Goal: Task Accomplishment & Management: Complete application form

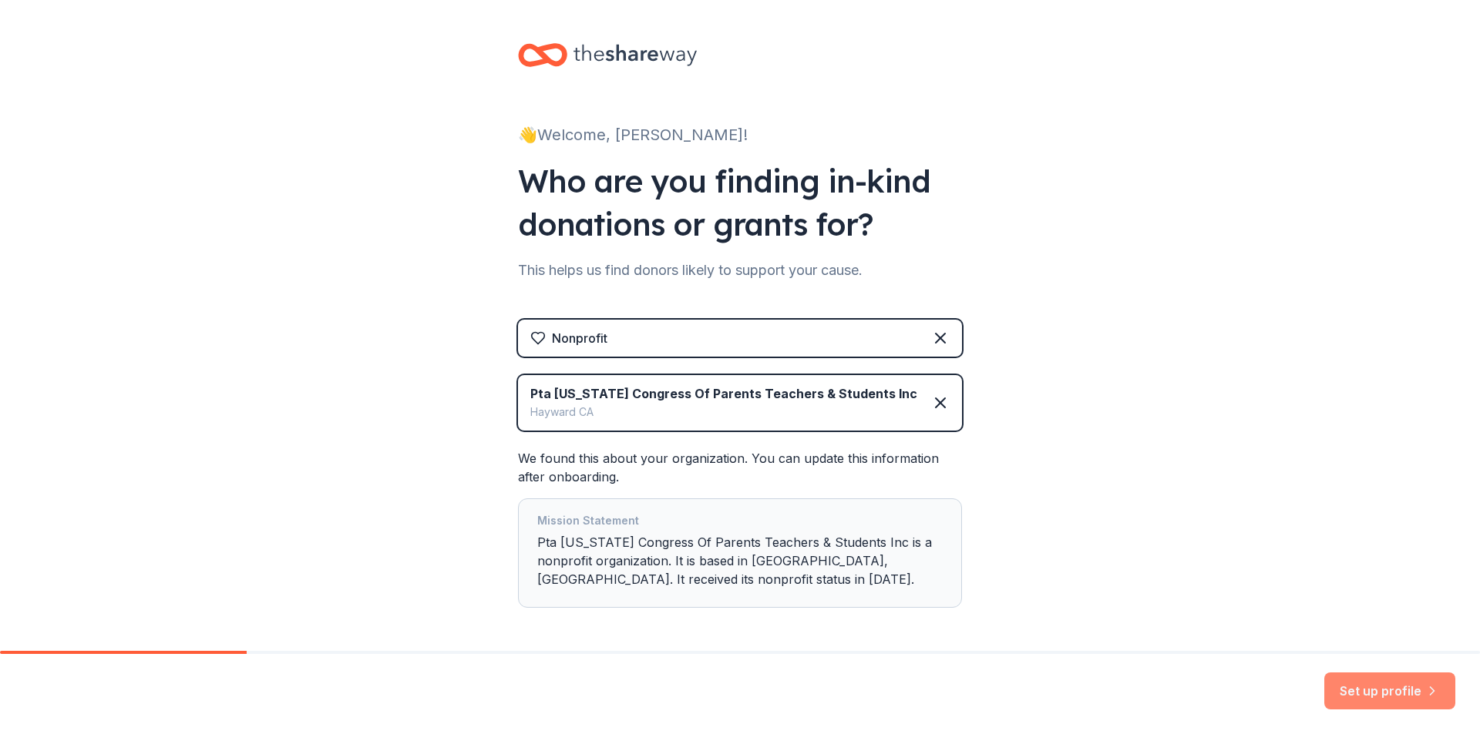
click at [1374, 697] on button "Set up profile" at bounding box center [1389, 691] width 131 height 37
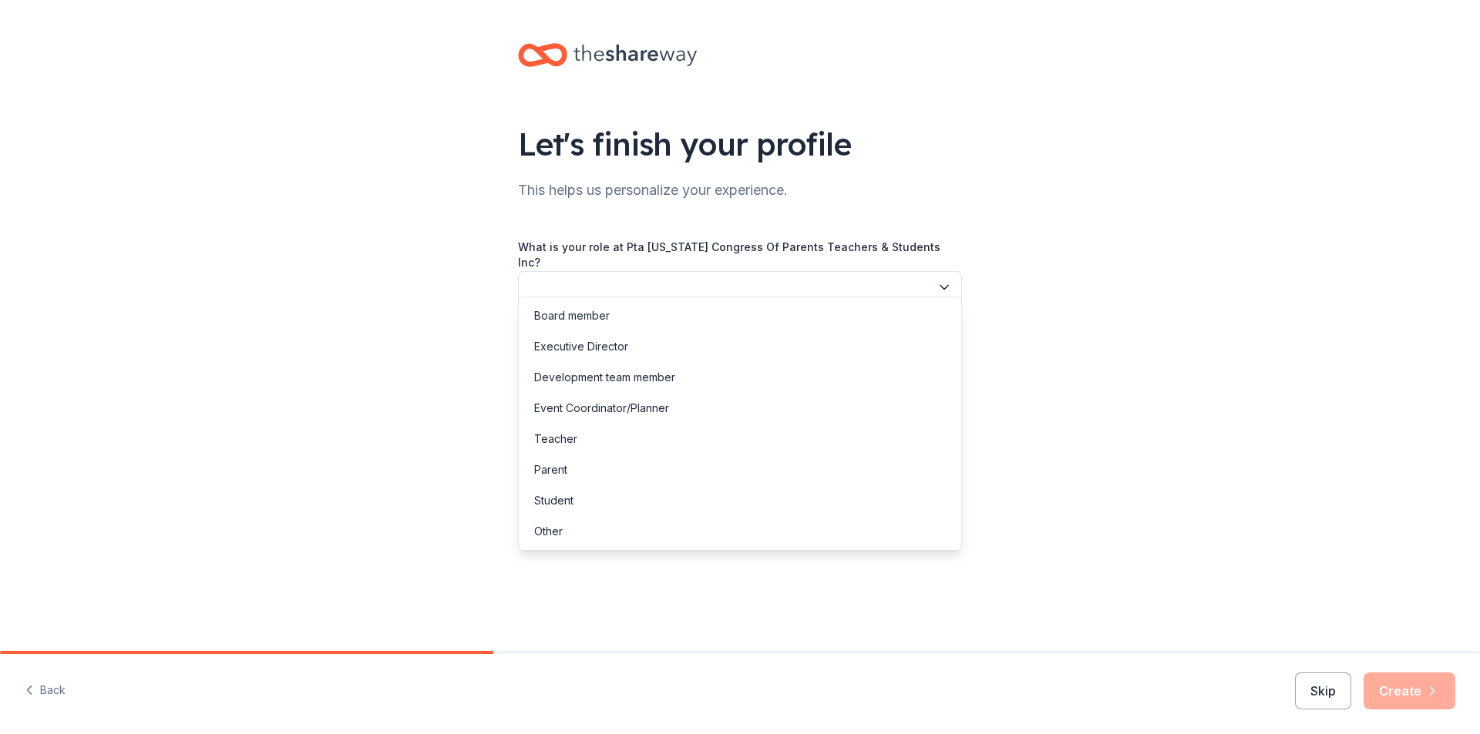
click at [909, 284] on button "button" at bounding box center [740, 287] width 444 height 32
click at [734, 322] on div "Board member" at bounding box center [740, 316] width 436 height 31
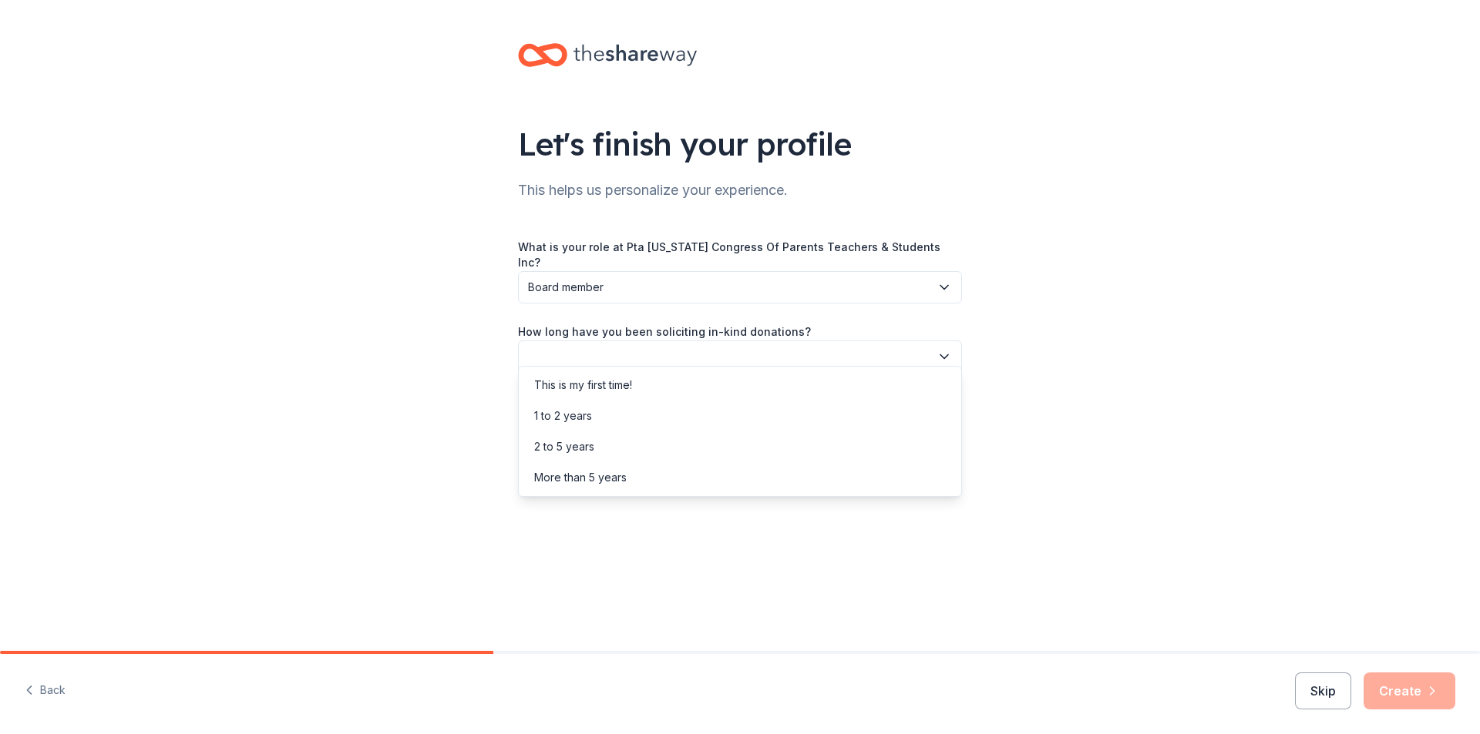
click at [736, 341] on button "button" at bounding box center [740, 357] width 444 height 32
click at [733, 421] on div "1 to 2 years" at bounding box center [740, 416] width 436 height 31
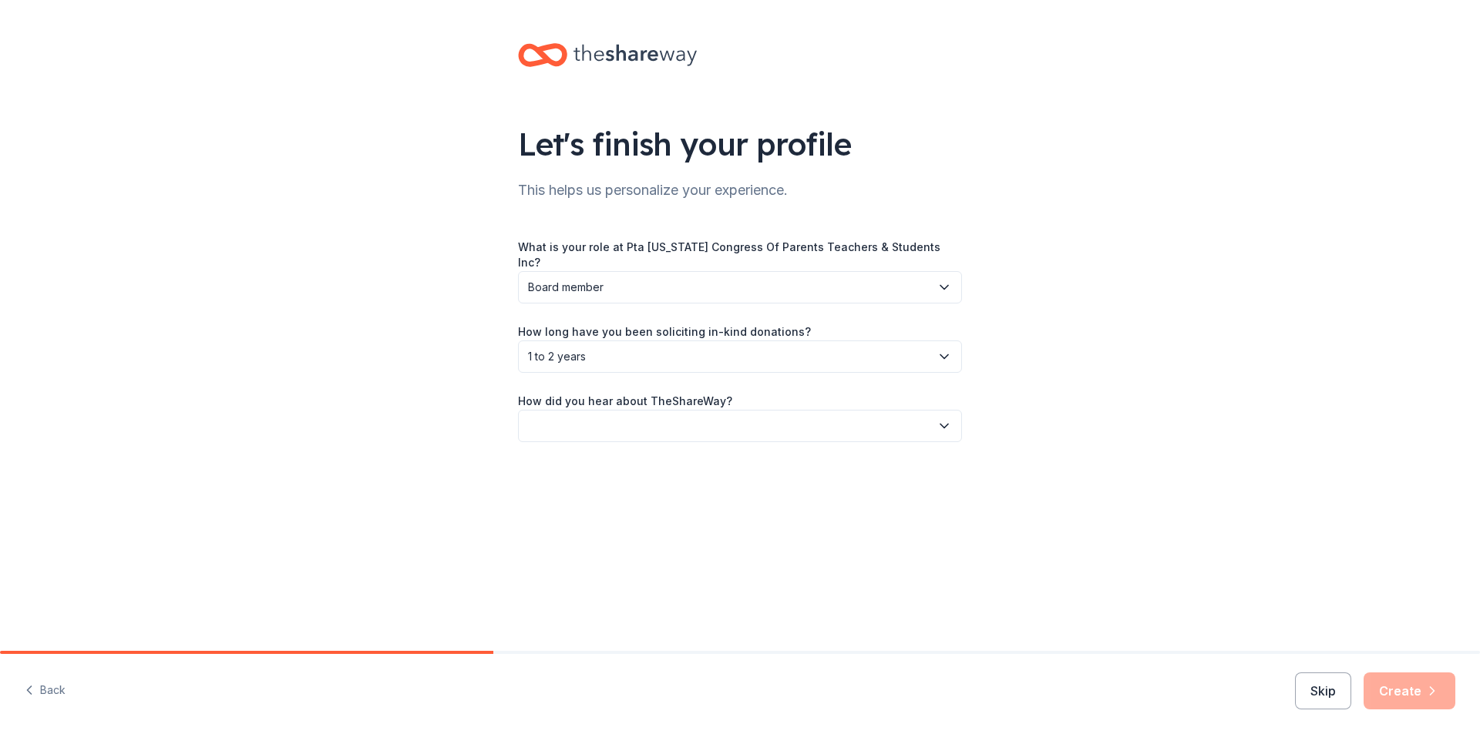
click at [725, 351] on span "1 to 2 years" at bounding box center [729, 357] width 402 height 18
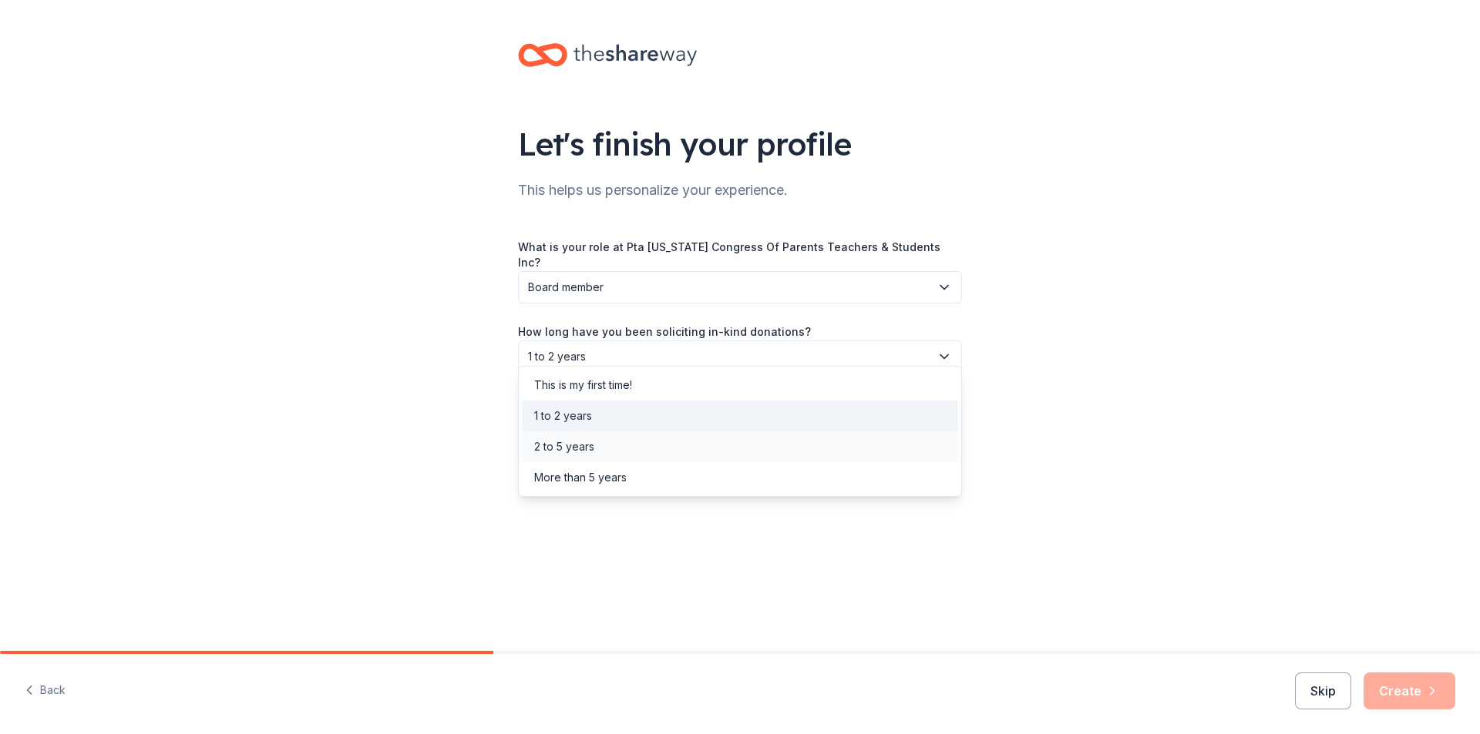
click at [719, 439] on div "2 to 5 years" at bounding box center [740, 447] width 436 height 31
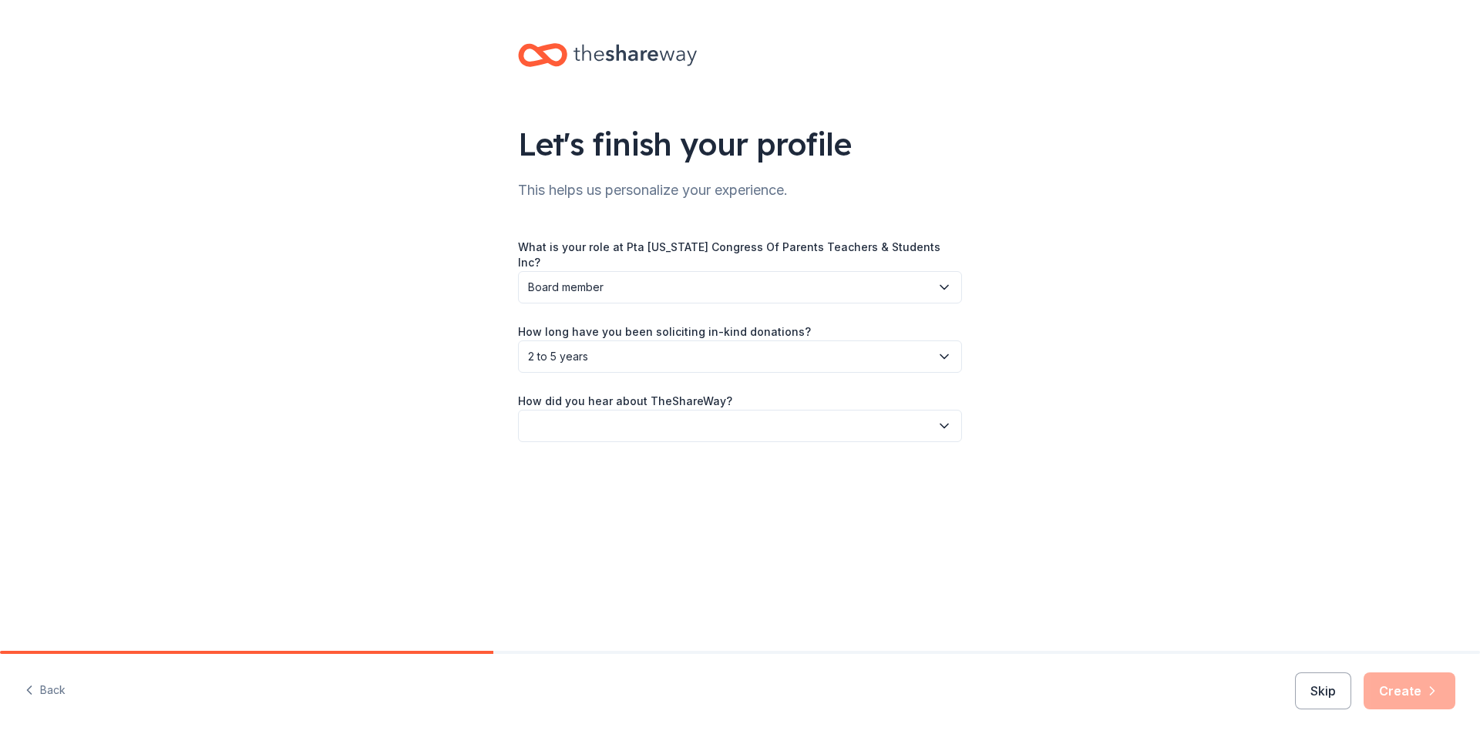
click at [715, 425] on button "button" at bounding box center [740, 426] width 444 height 32
click at [631, 487] on div "Online search" at bounding box center [740, 485] width 436 height 31
click at [1387, 682] on button "Create" at bounding box center [1409, 691] width 92 height 37
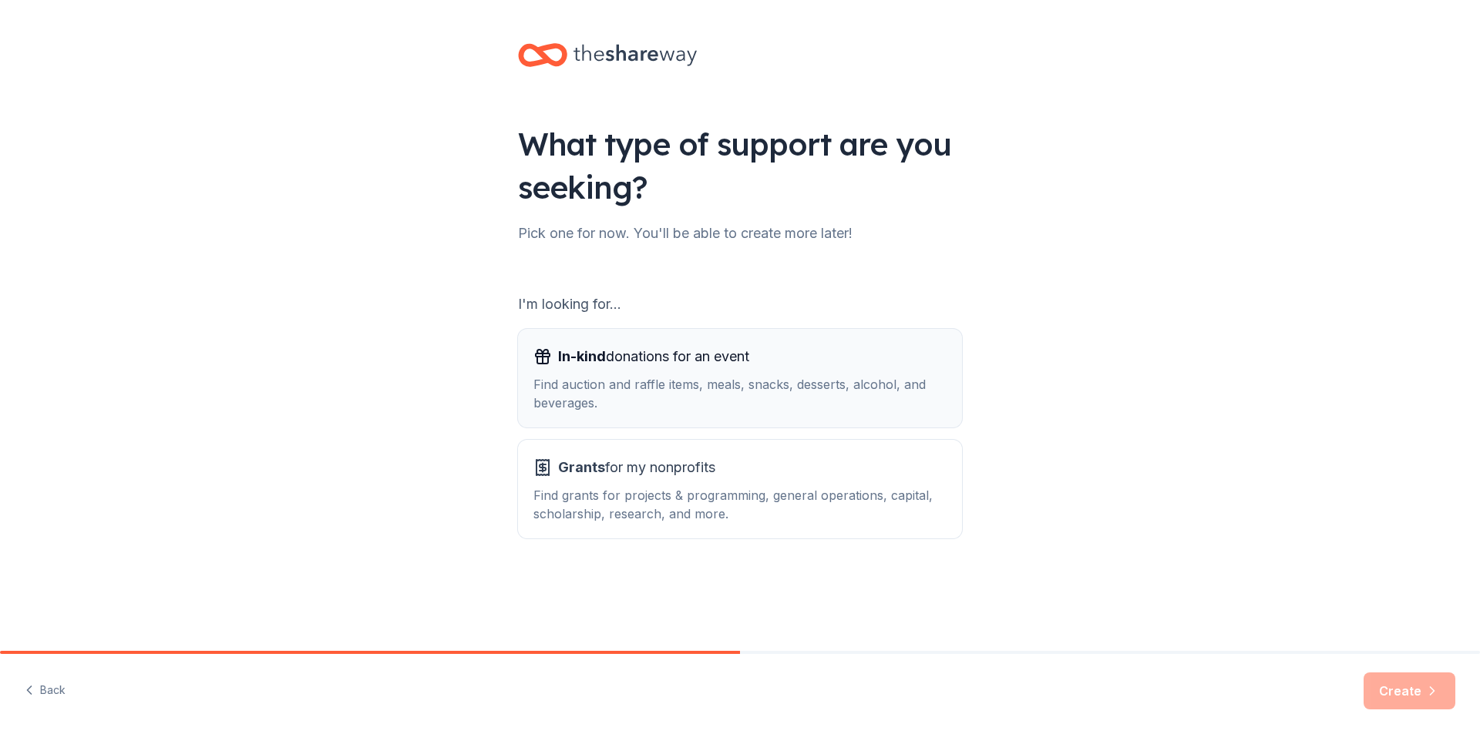
click at [818, 387] on div "Find auction and raffle items, meals, snacks, desserts, alcohol, and beverages." at bounding box center [739, 393] width 413 height 37
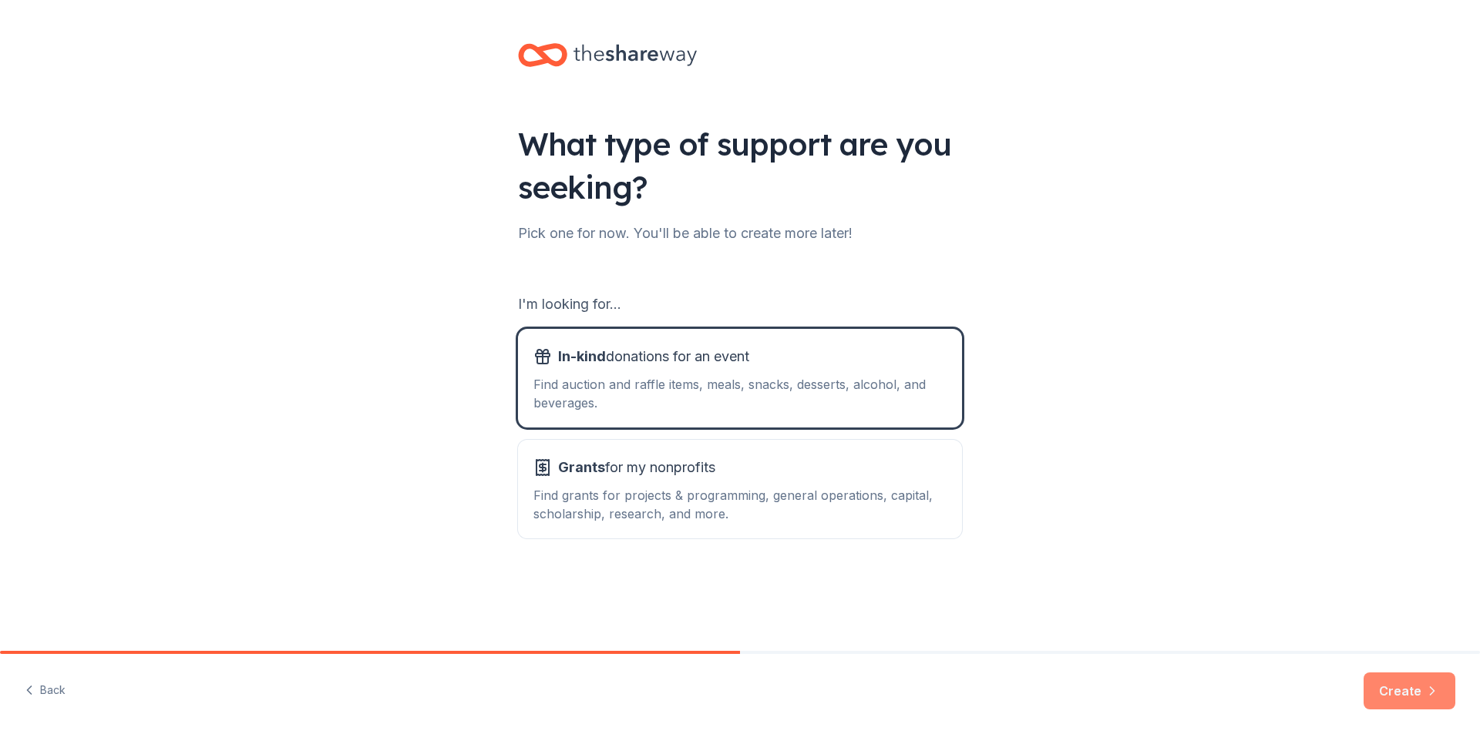
click at [1420, 692] on button "Create" at bounding box center [1409, 691] width 92 height 37
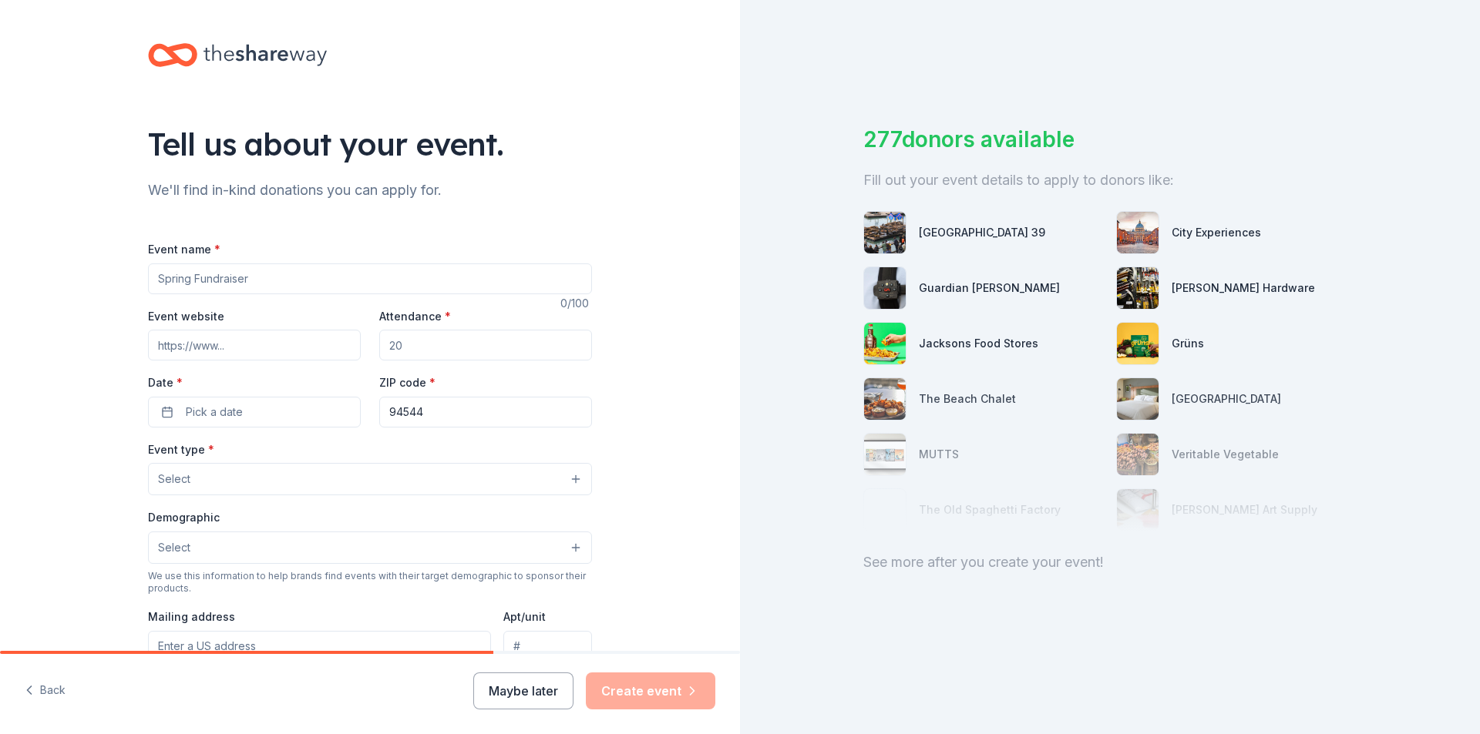
click at [450, 270] on input "Event name *" at bounding box center [370, 279] width 444 height 31
type input "Fun Run: Color Explosion"
click at [502, 348] on input "Attendance *" at bounding box center [485, 345] width 213 height 31
type input "1000"
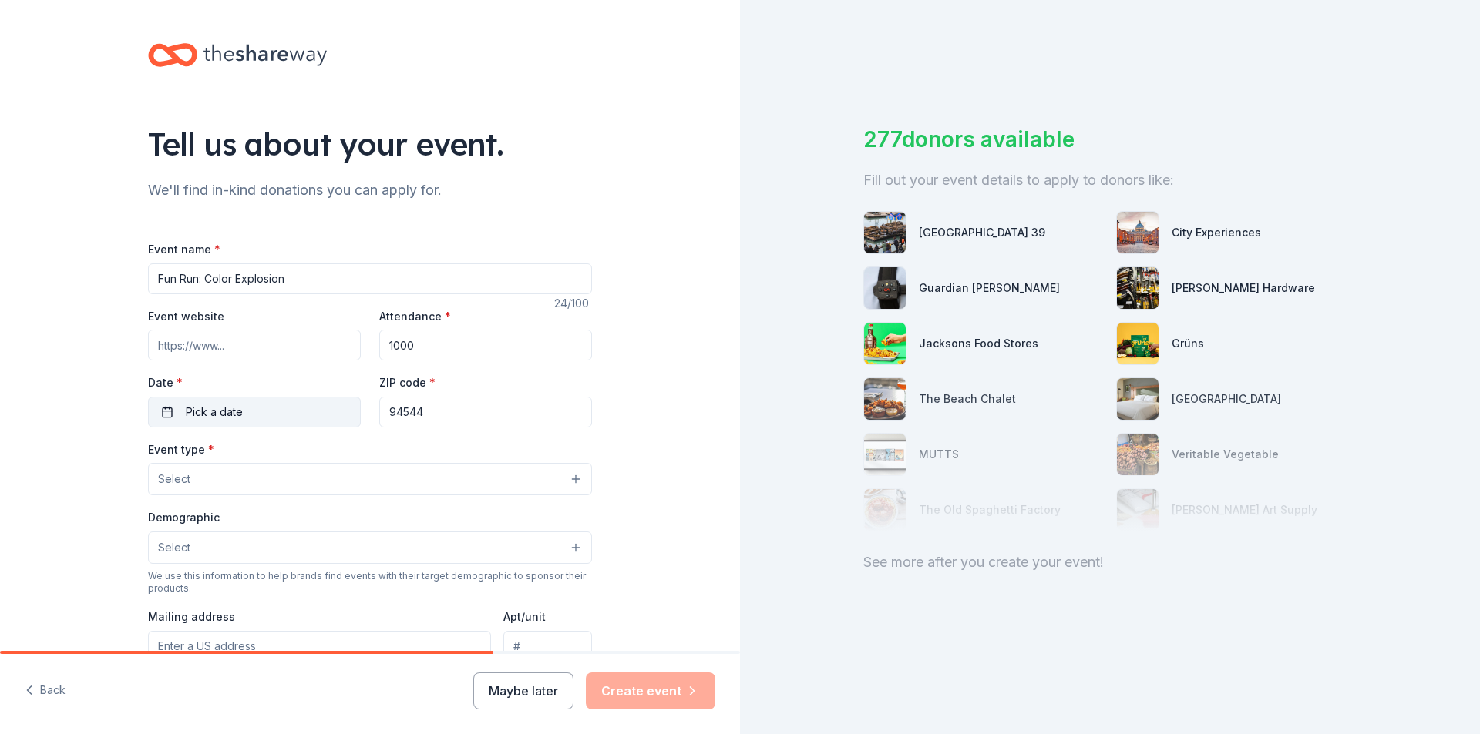
click at [265, 415] on button "Pick a date" at bounding box center [254, 412] width 213 height 31
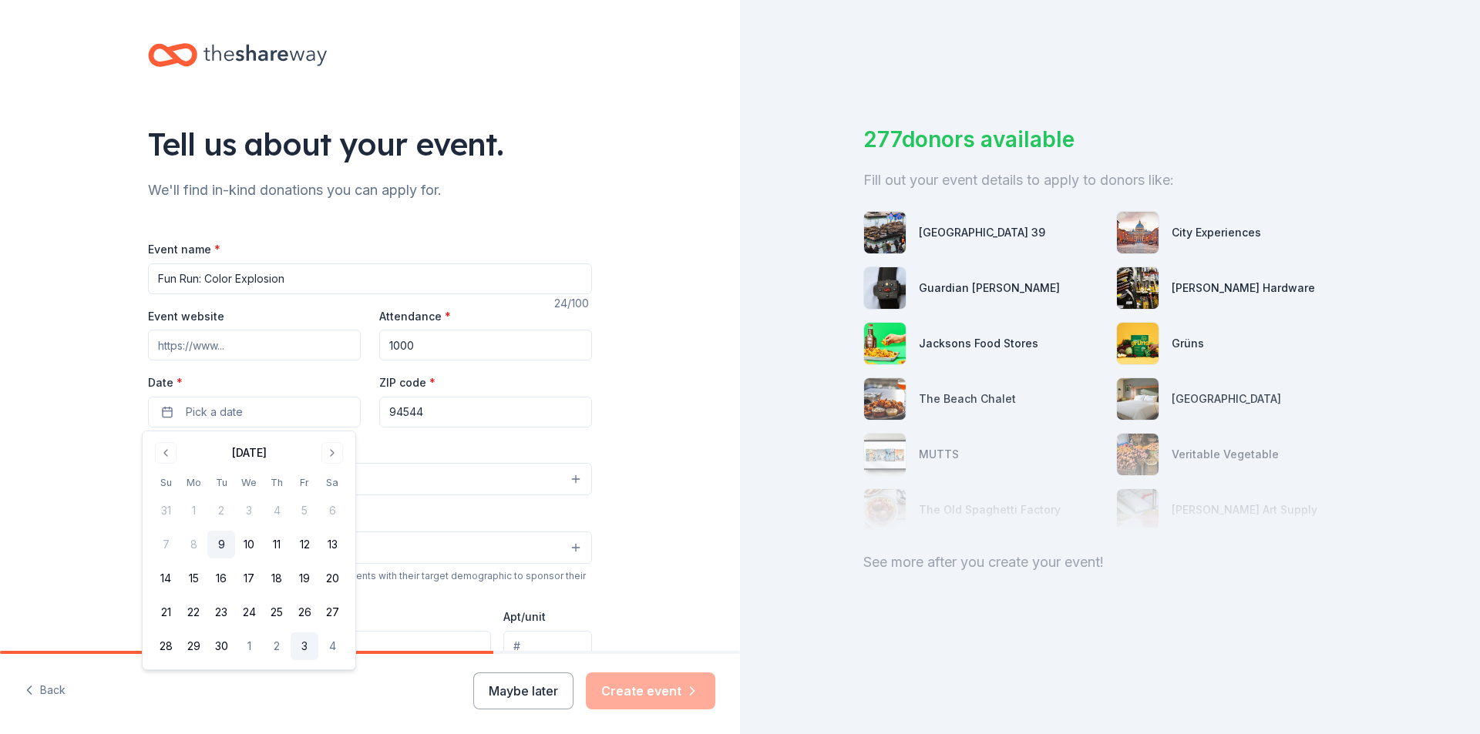
click at [301, 643] on button "3" at bounding box center [305, 647] width 28 height 28
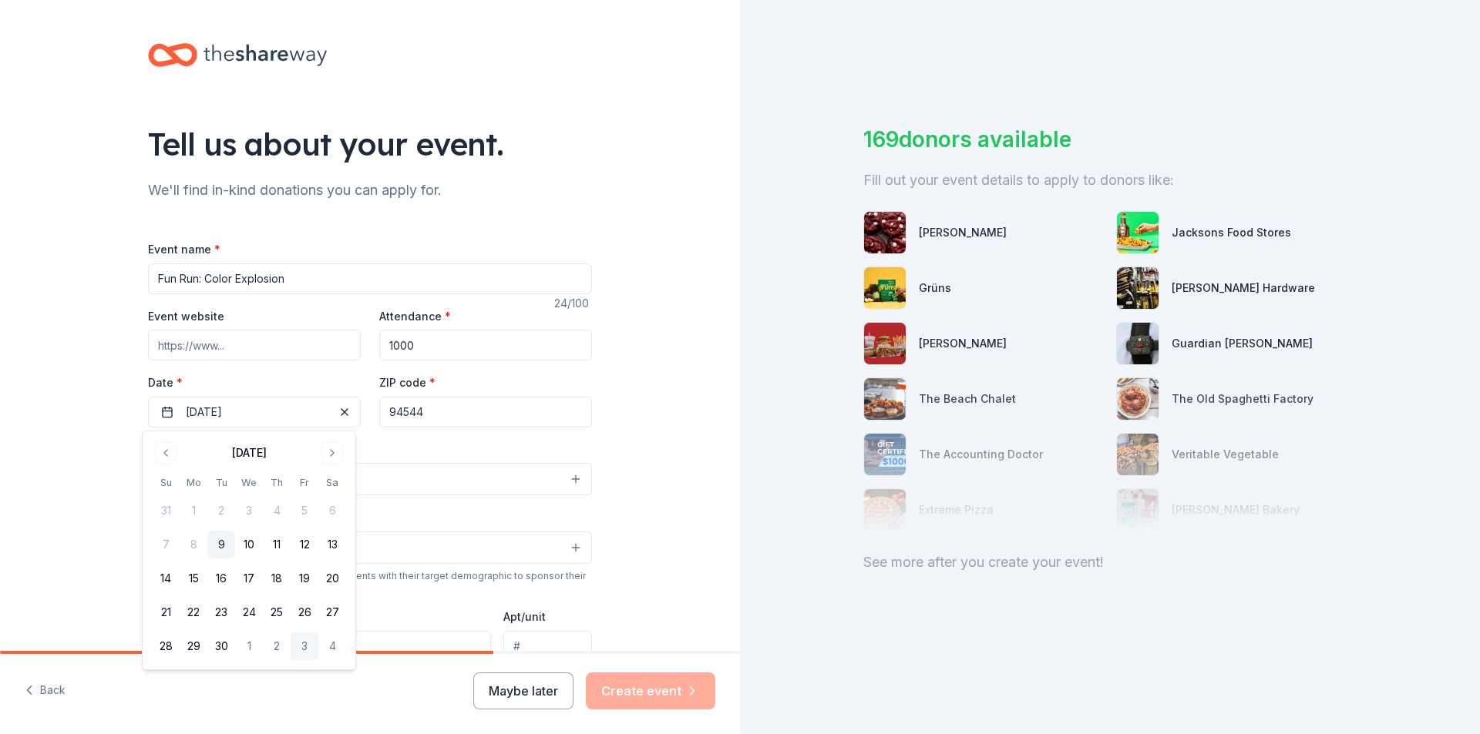
click at [440, 471] on button "Select" at bounding box center [370, 479] width 444 height 32
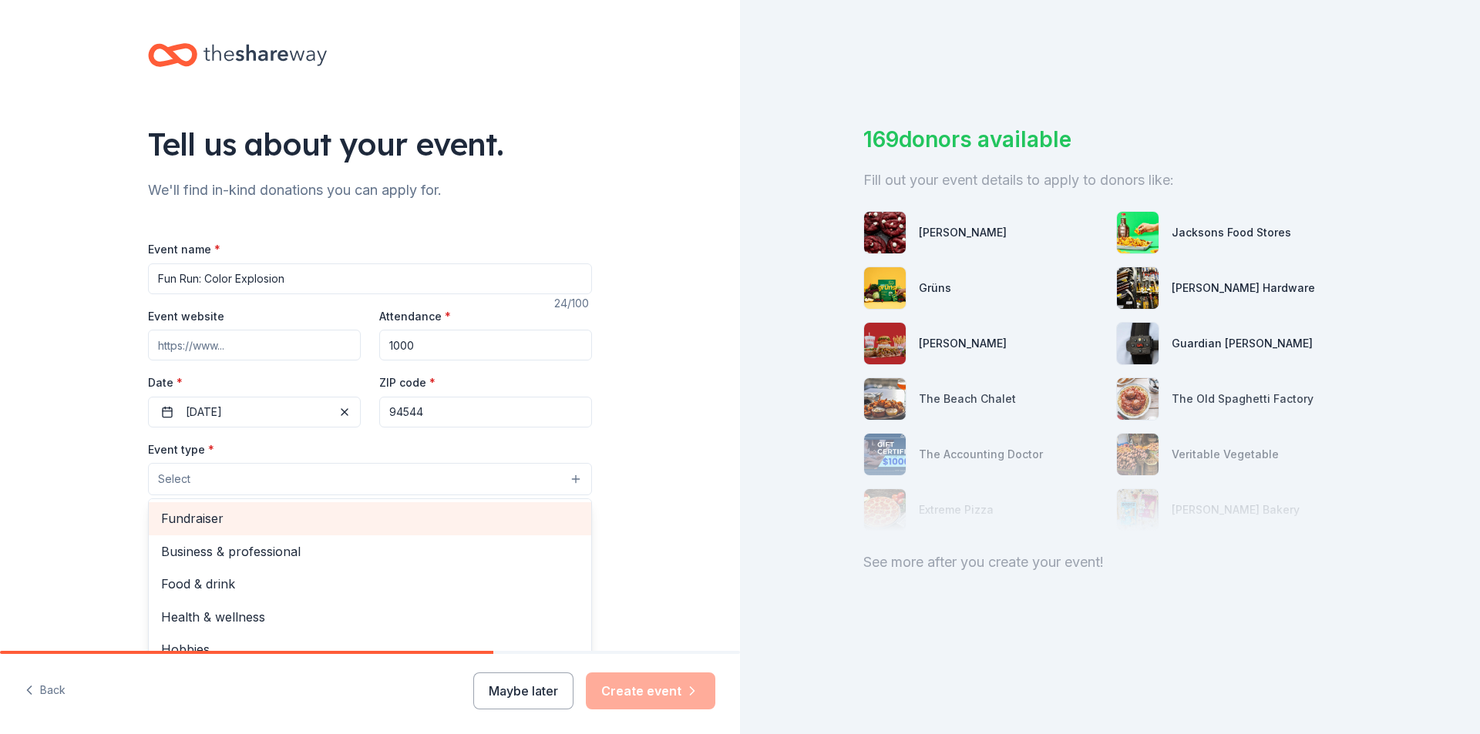
click at [315, 529] on div "Fundraiser" at bounding box center [370, 518] width 442 height 32
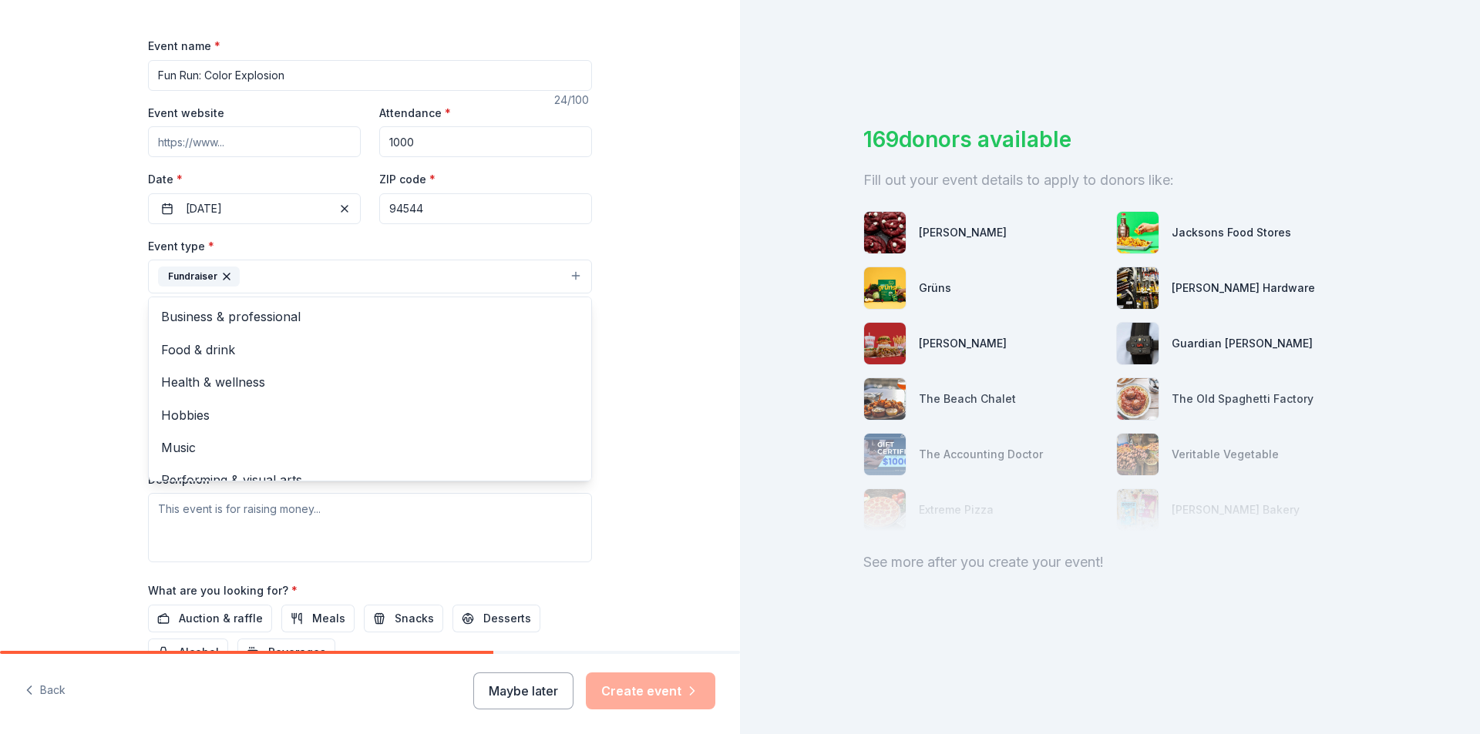
scroll to position [18, 0]
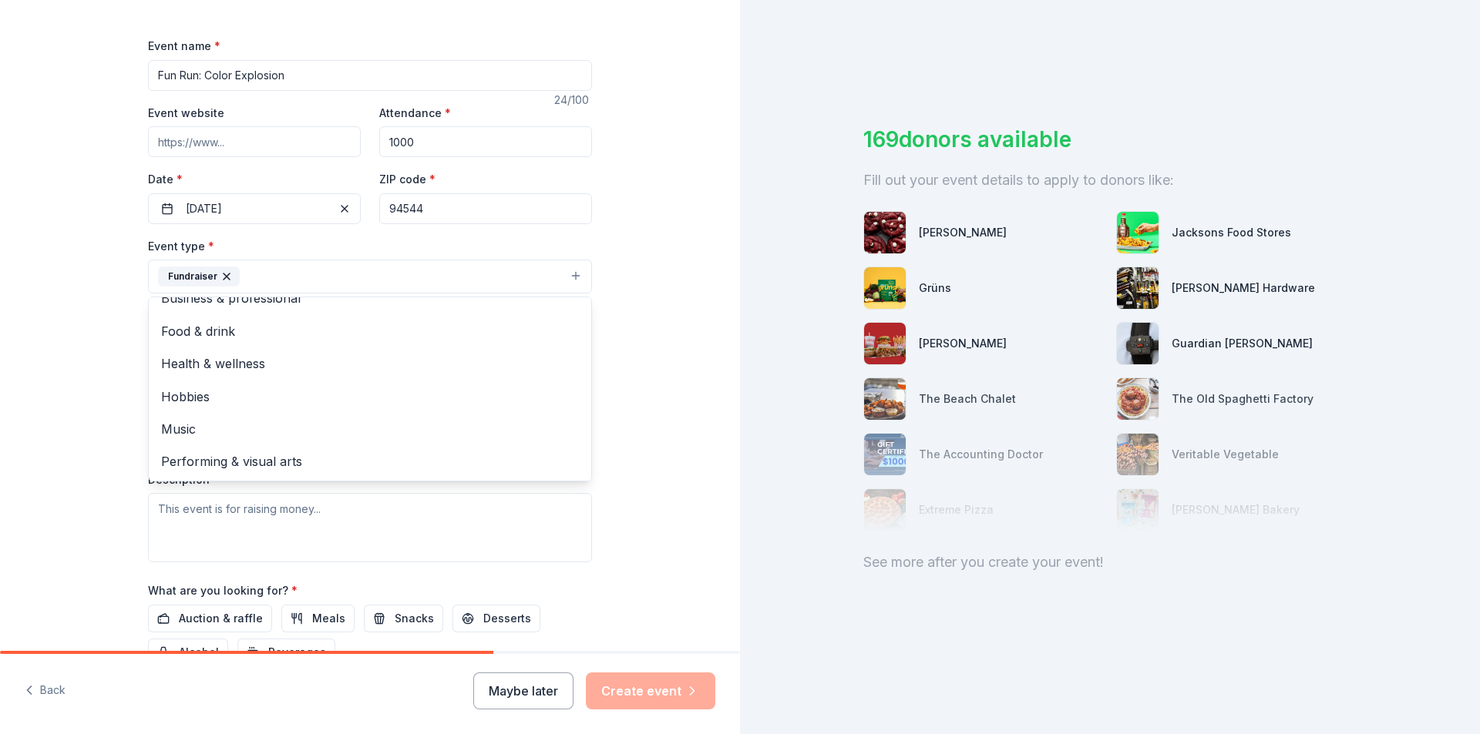
click at [648, 485] on div "Tell us about your event. We'll find in-kind donations you can apply for. Event…" at bounding box center [370, 310] width 740 height 1027
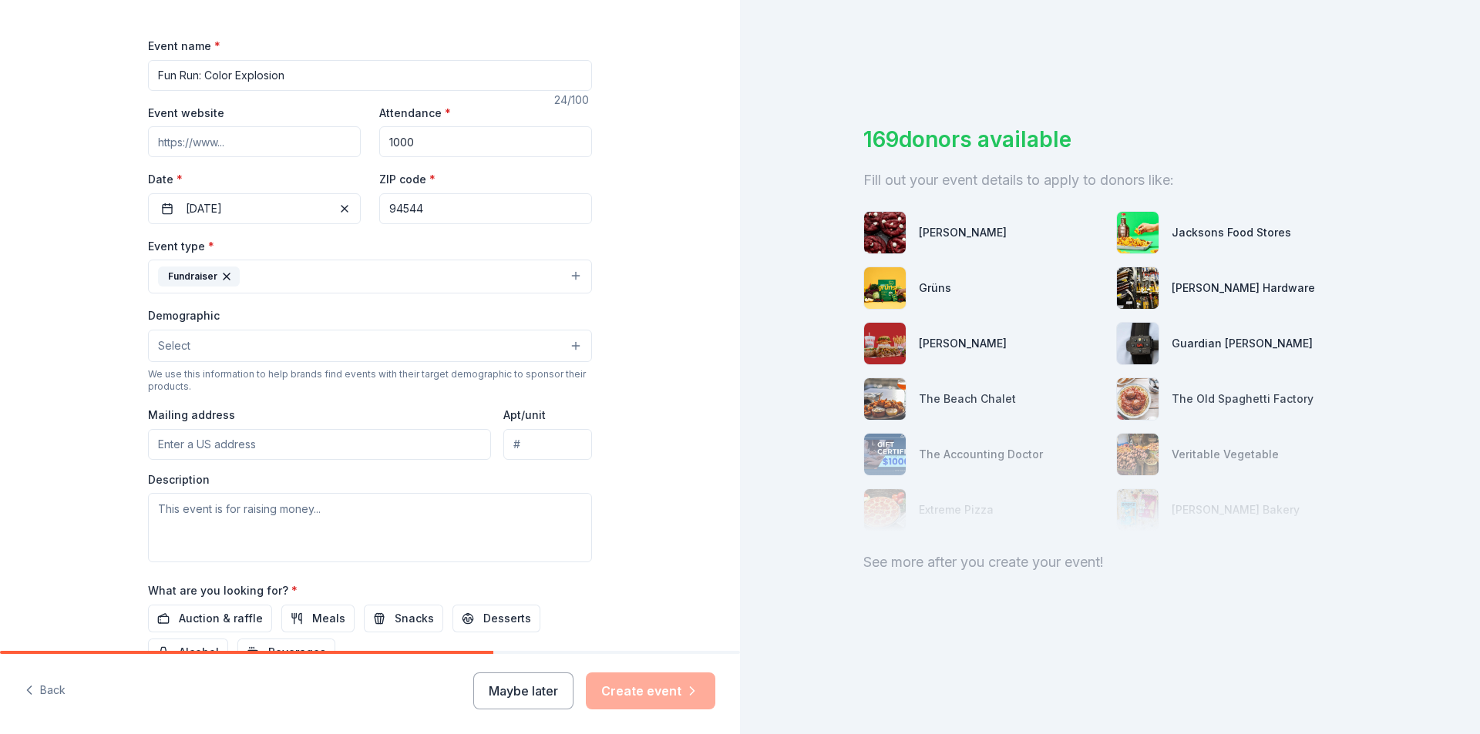
click at [257, 334] on button "Select" at bounding box center [370, 346] width 444 height 32
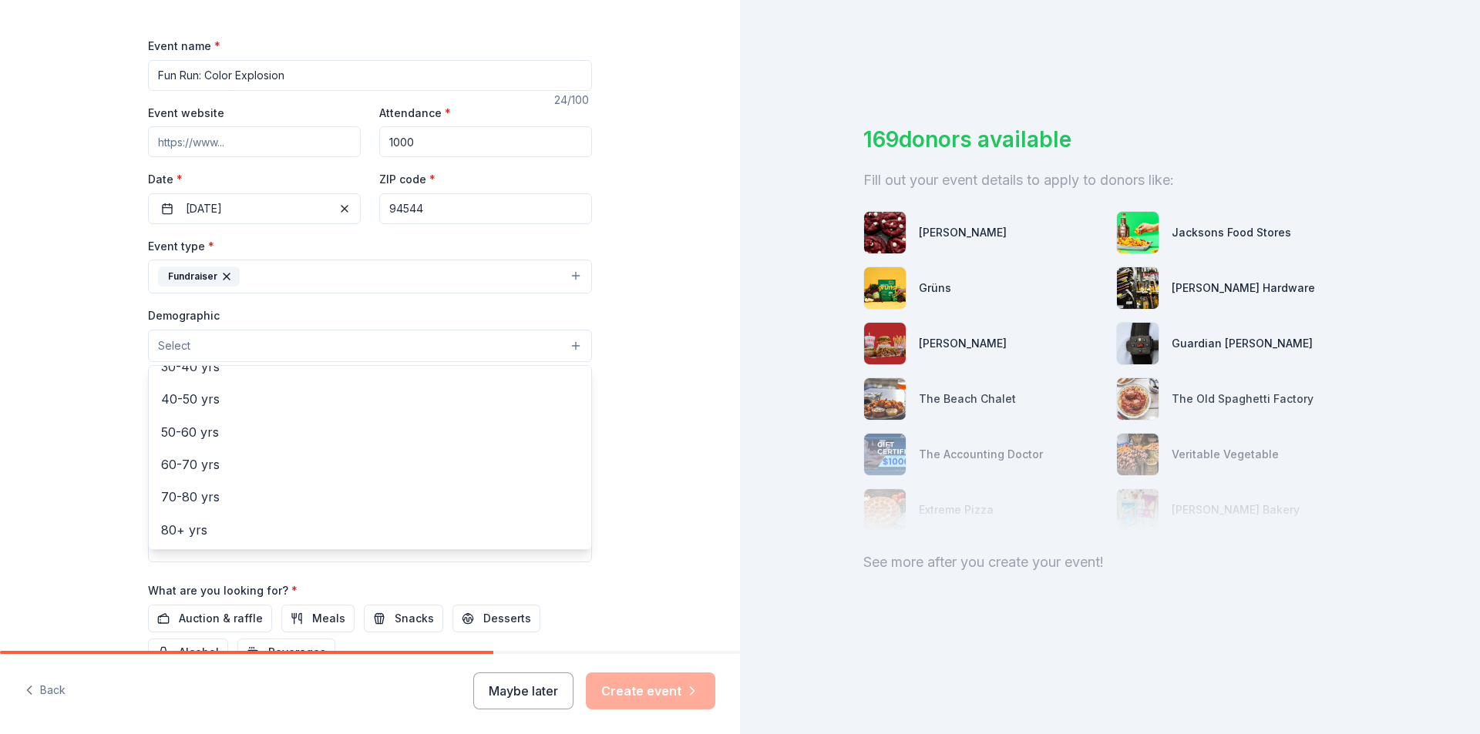
scroll to position [0, 0]
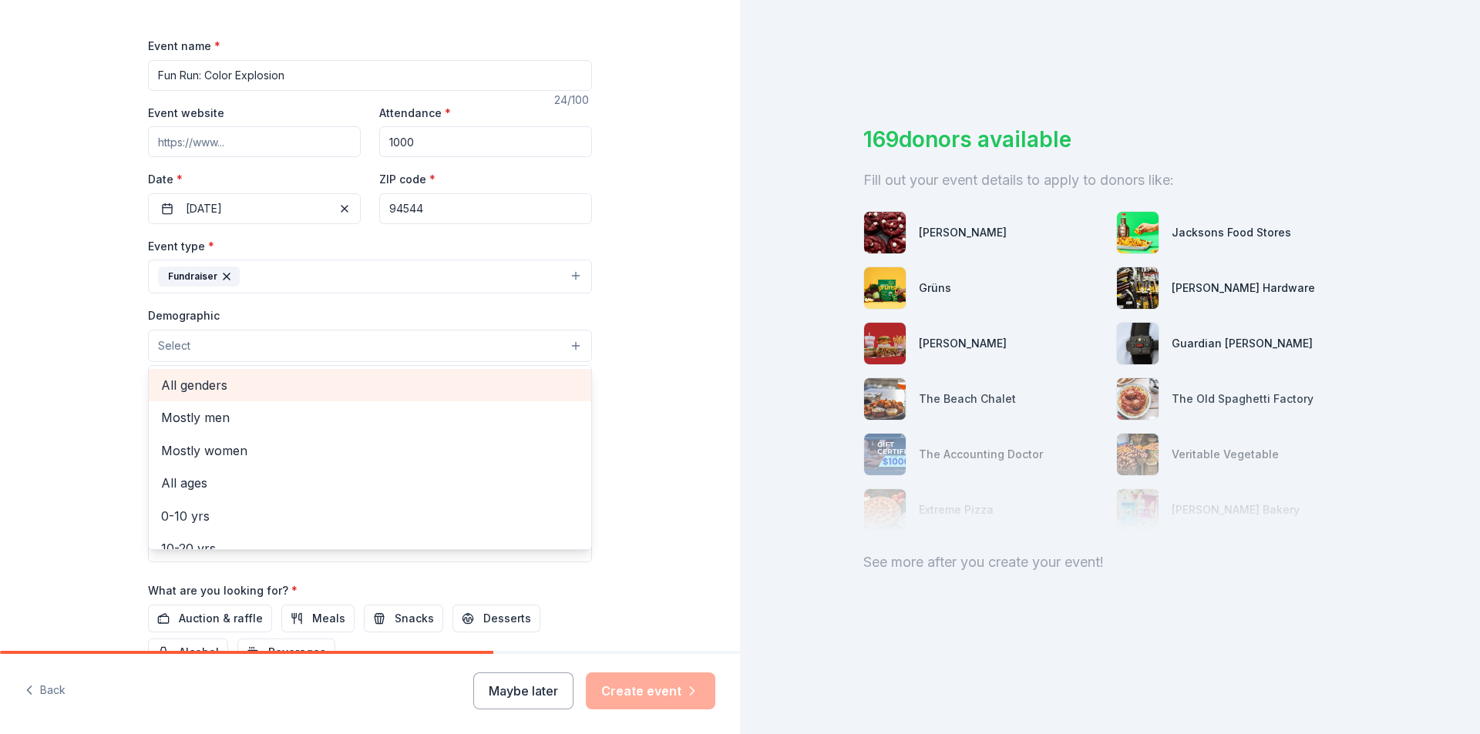
click at [257, 395] on span "All genders" at bounding box center [370, 385] width 418 height 20
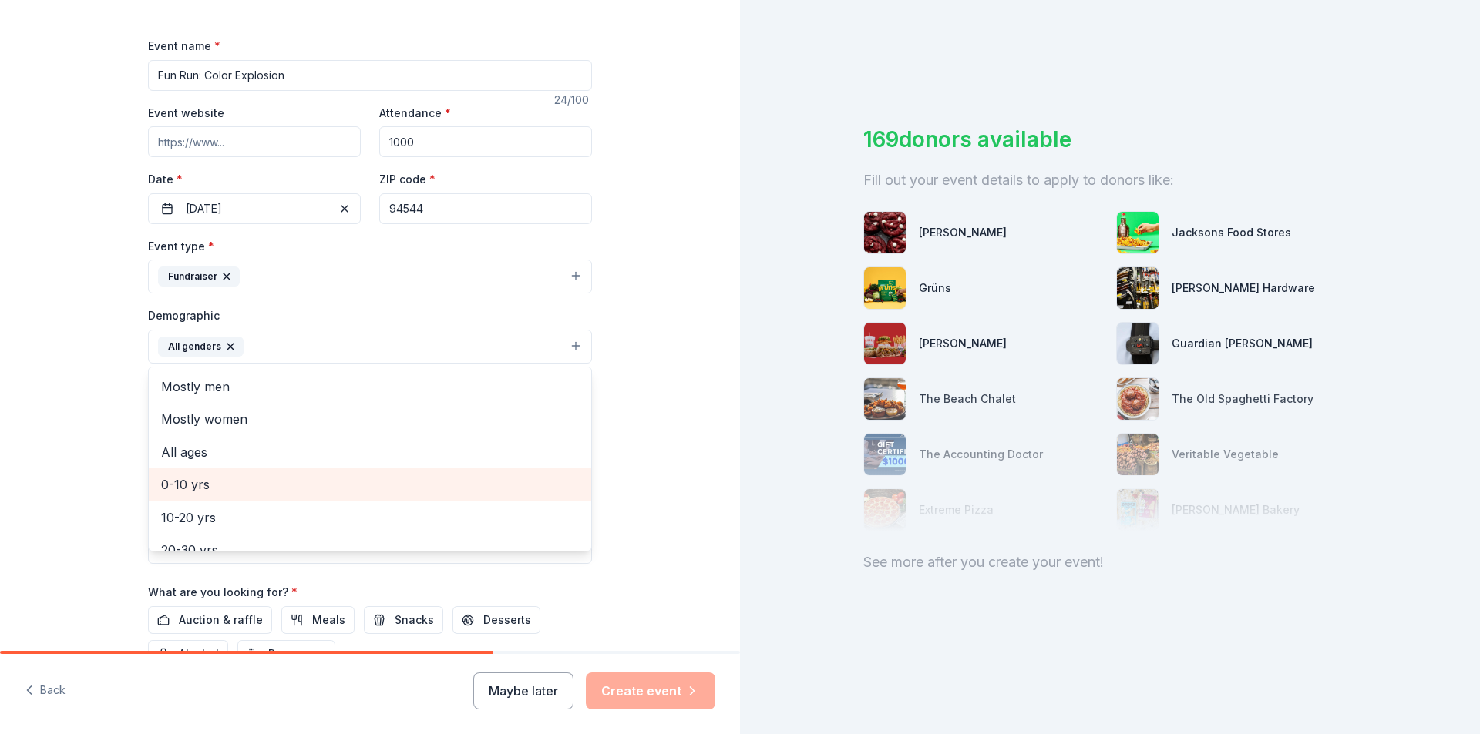
click at [220, 487] on span "0-10 yrs" at bounding box center [370, 485] width 418 height 20
click at [224, 489] on span "10-20 yrs" at bounding box center [370, 485] width 418 height 20
click at [225, 495] on span "20-30 yrs" at bounding box center [370, 485] width 418 height 20
click at [226, 499] on div "30-40 yrs" at bounding box center [370, 485] width 442 height 32
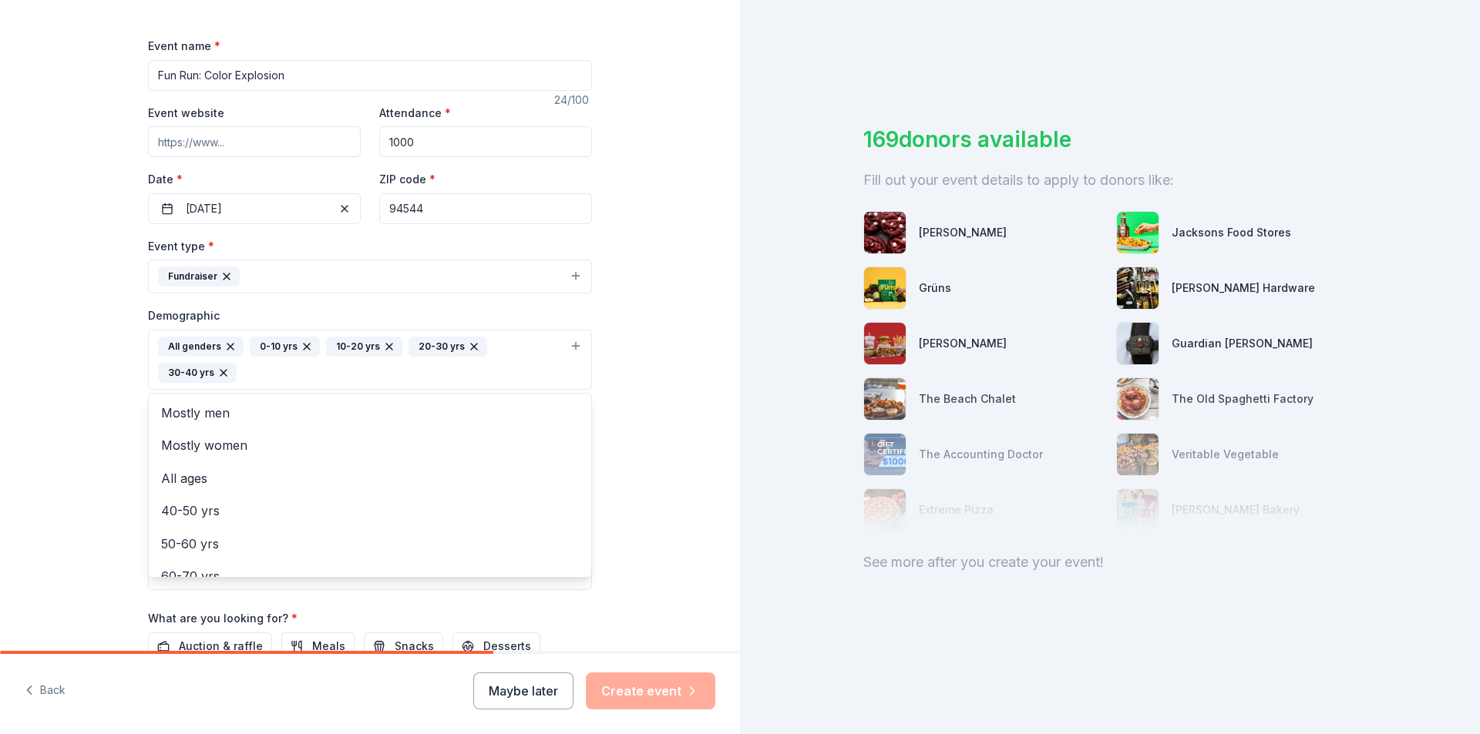
scroll to position [84, 0]
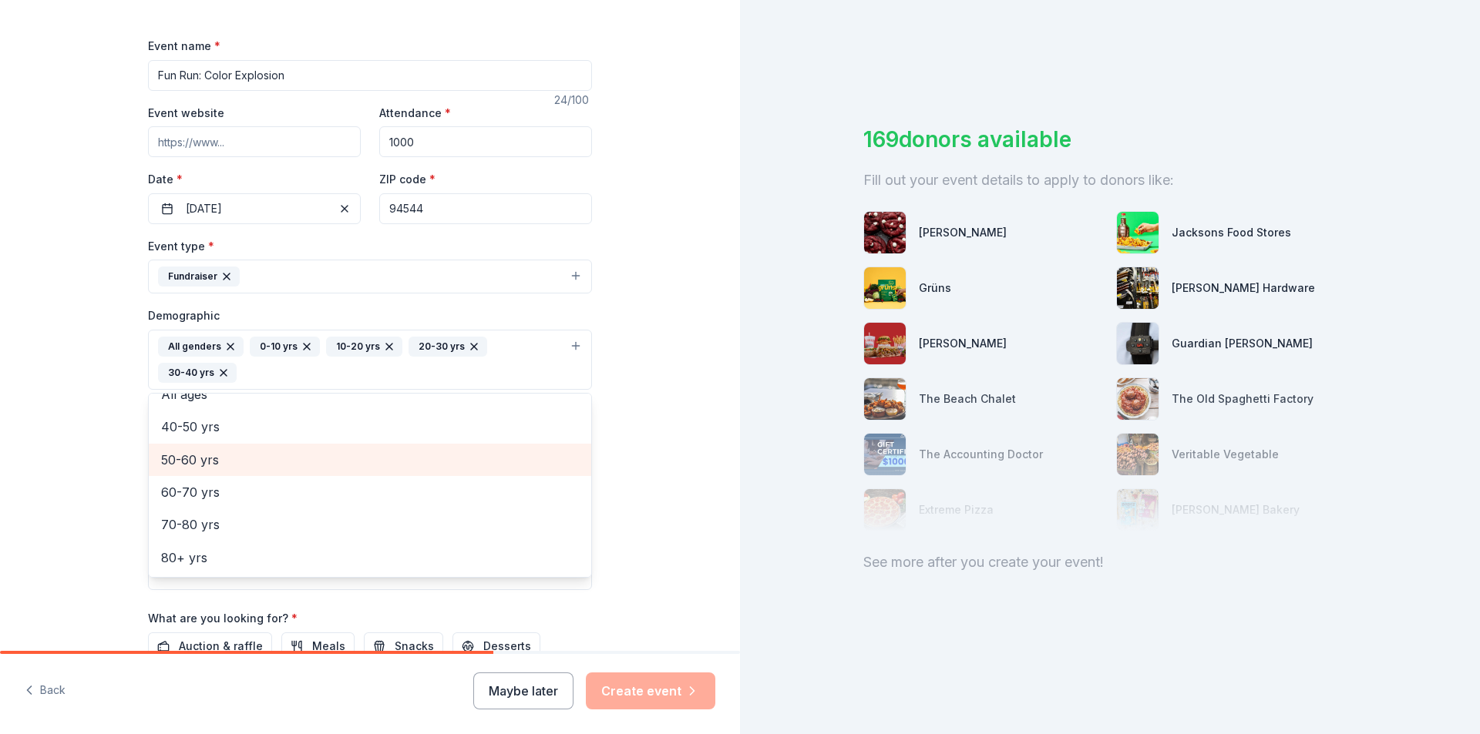
click at [230, 458] on span "50-60 yrs" at bounding box center [370, 460] width 418 height 20
click at [600, 361] on div "Tell us about your event. We'll find in-kind donations you can apply for. Event…" at bounding box center [369, 324] width 493 height 1055
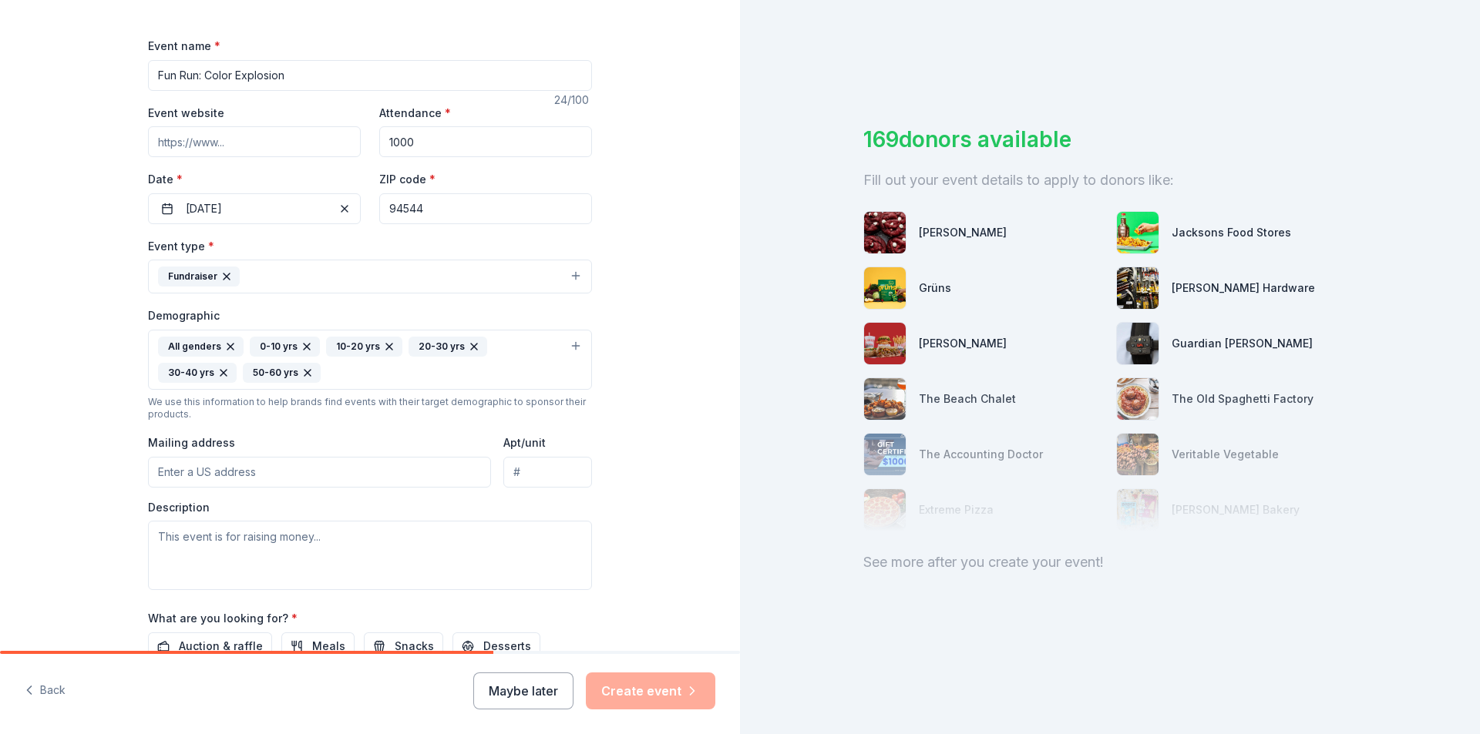
click at [297, 465] on input "Mailing address" at bounding box center [319, 472] width 343 height 31
type input "[STREET_ADDRESS]"
click at [288, 559] on textarea at bounding box center [370, 555] width 444 height 69
paste textarea "This is our biggest fundraiser for the year. FUN RUN encourages our students to…"
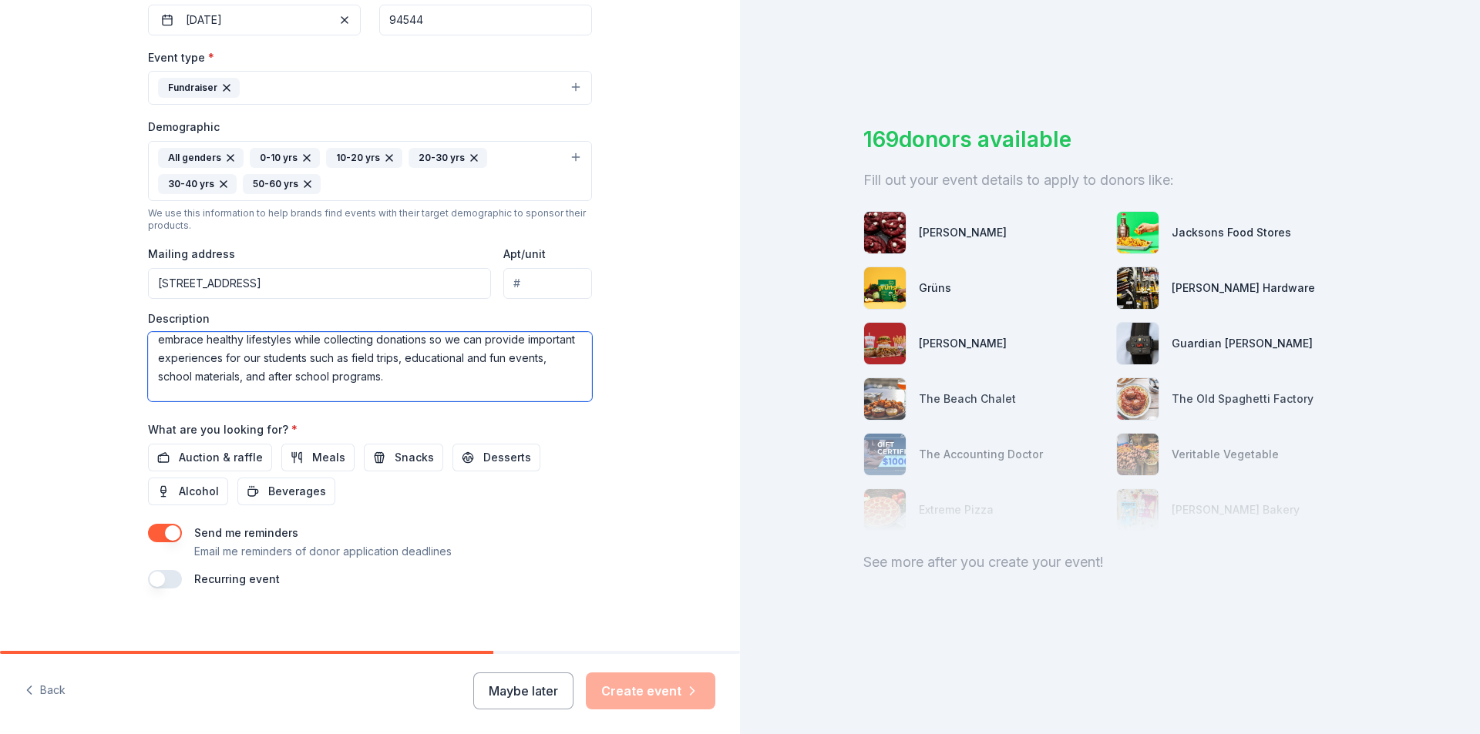
scroll to position [8, 0]
type textarea "This is our biggest fundraiser for the year. FUN RUN encourages our students to…"
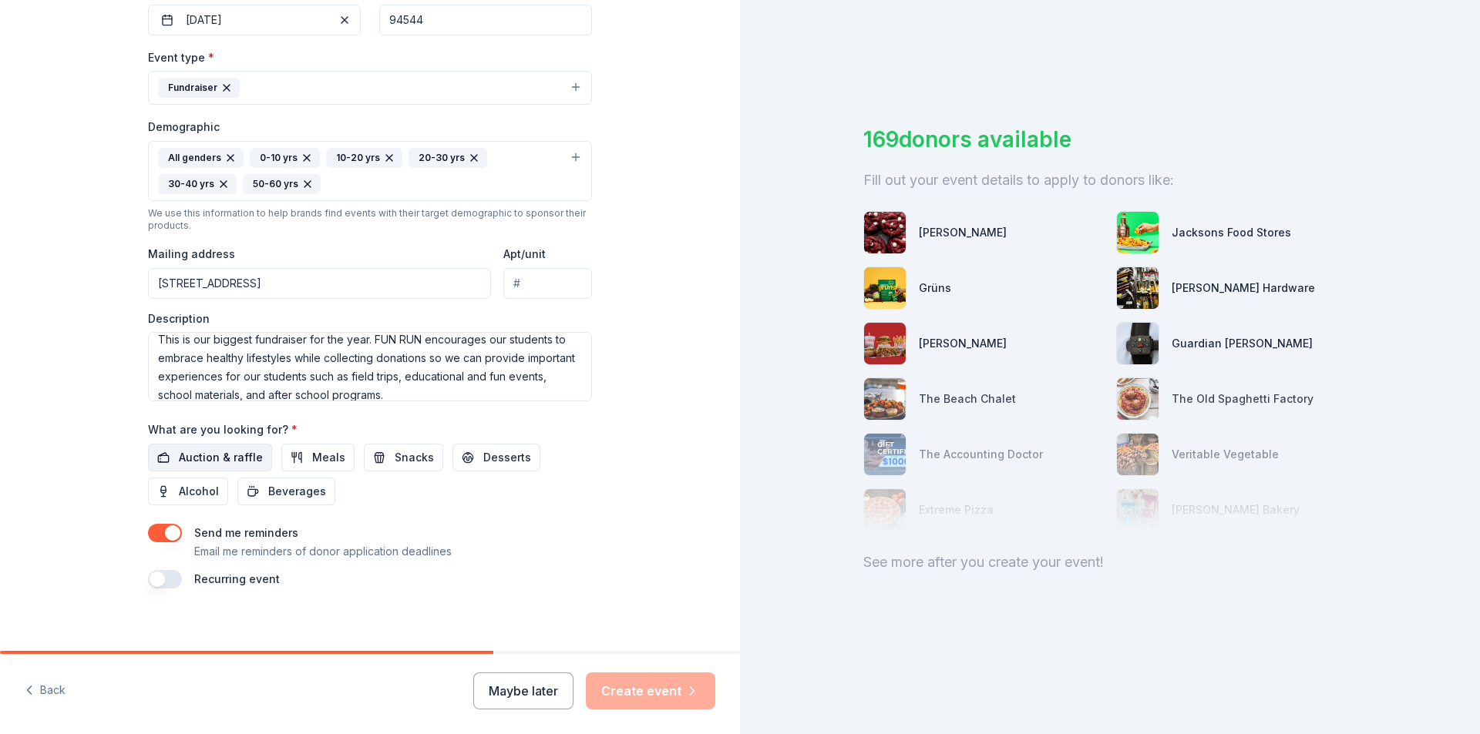
click at [201, 453] on span "Auction & raffle" at bounding box center [221, 458] width 84 height 18
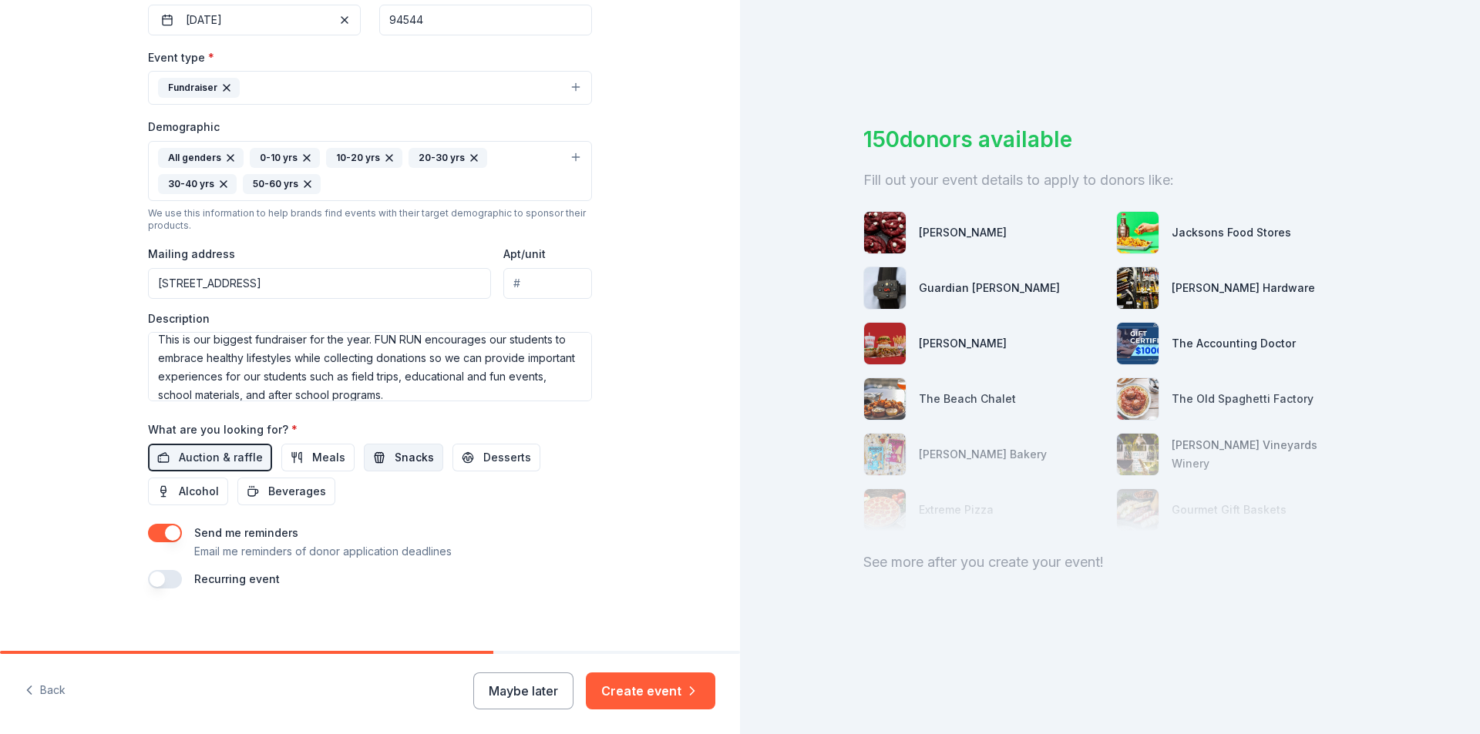
click at [412, 461] on span "Snacks" at bounding box center [414, 458] width 39 height 18
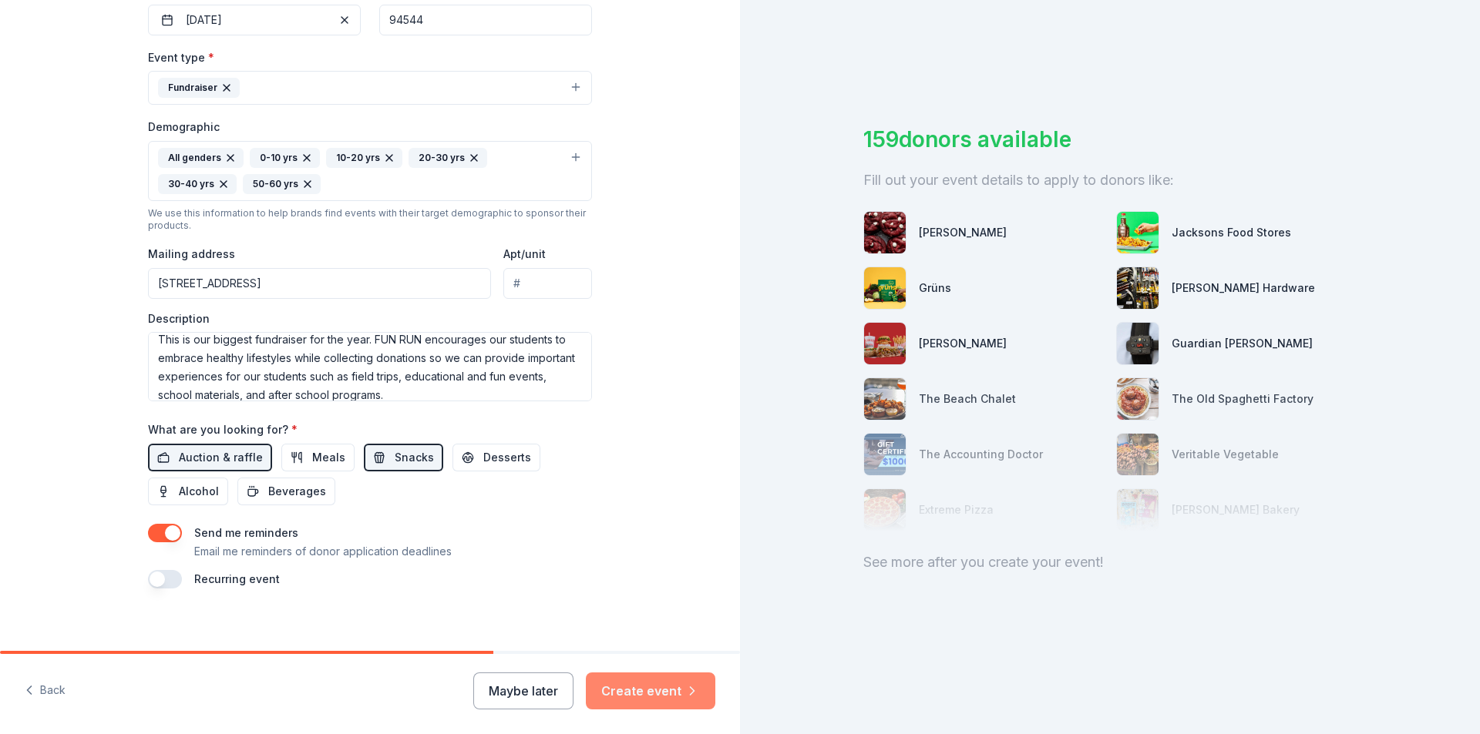
click at [672, 693] on button "Create event" at bounding box center [650, 691] width 129 height 37
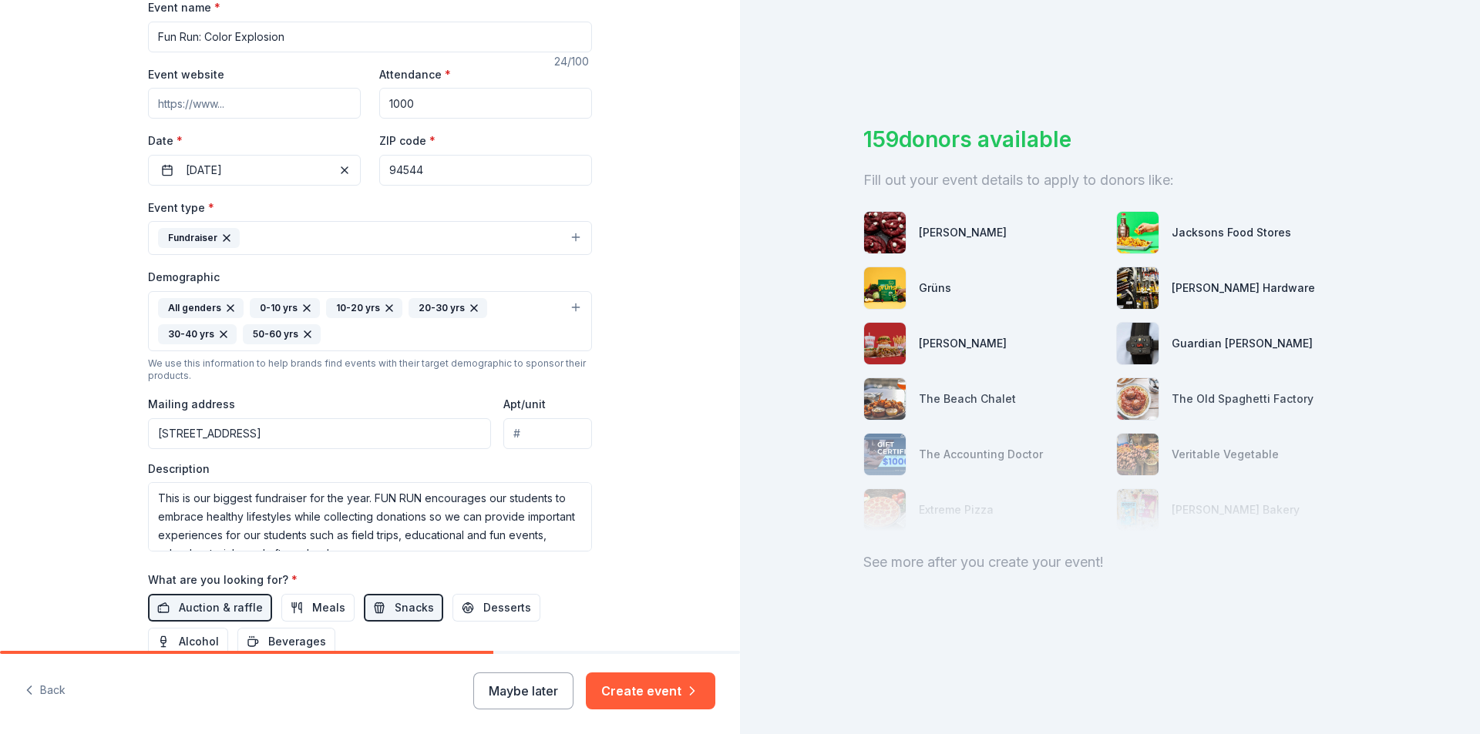
scroll to position [289, 0]
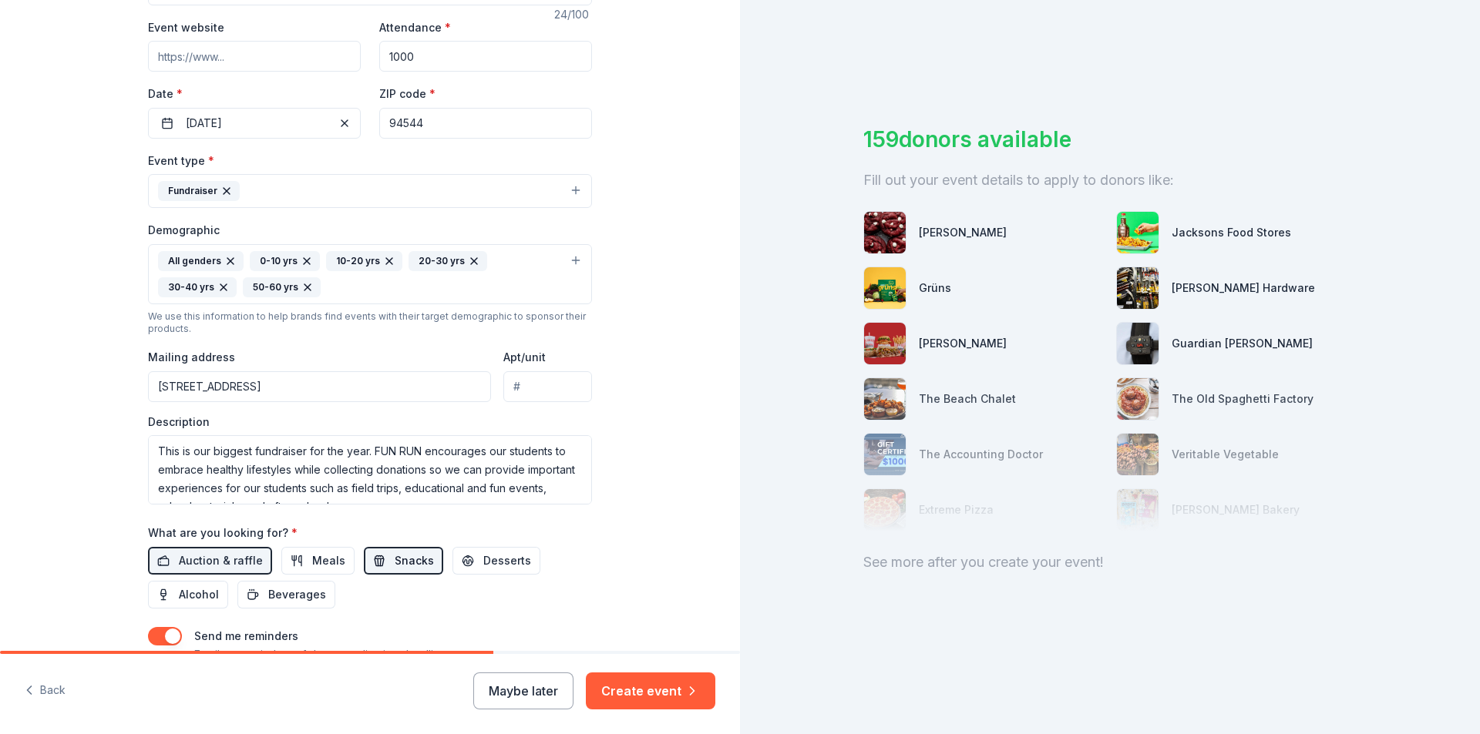
click at [372, 563] on button "Snacks" at bounding box center [403, 561] width 79 height 28
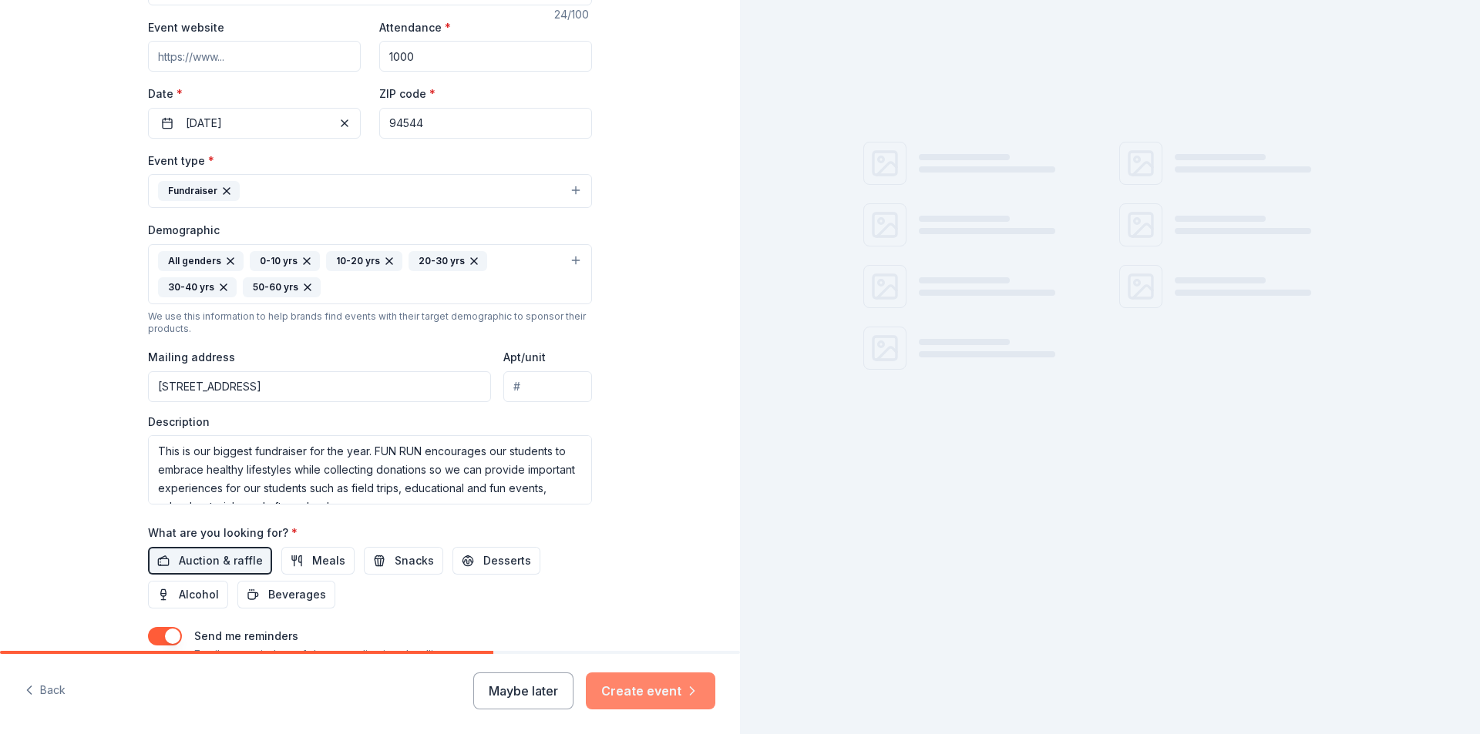
click at [653, 680] on button "Create event" at bounding box center [650, 691] width 129 height 37
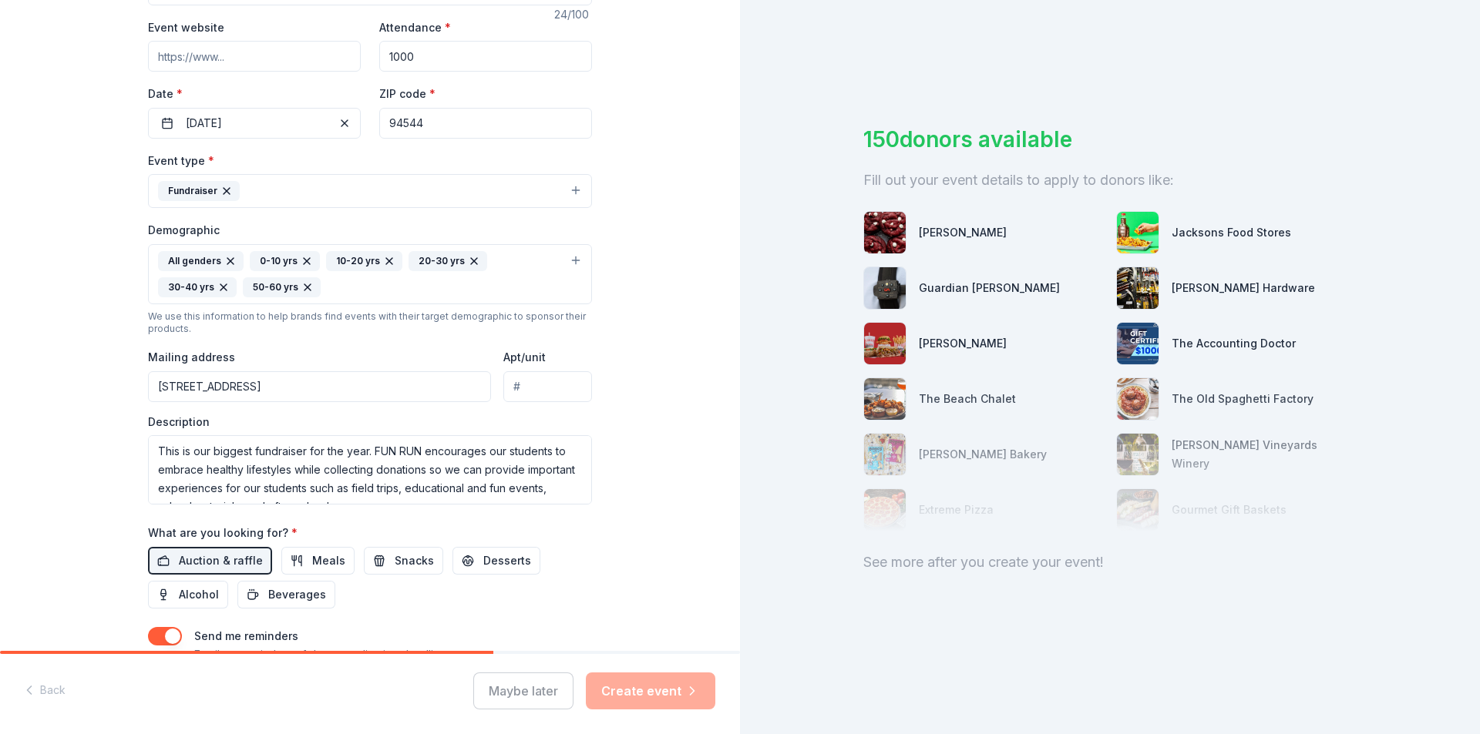
click at [670, 668] on div "Back Maybe later Create event" at bounding box center [370, 694] width 740 height 80
click at [679, 688] on div "Maybe later Create event" at bounding box center [594, 691] width 242 height 37
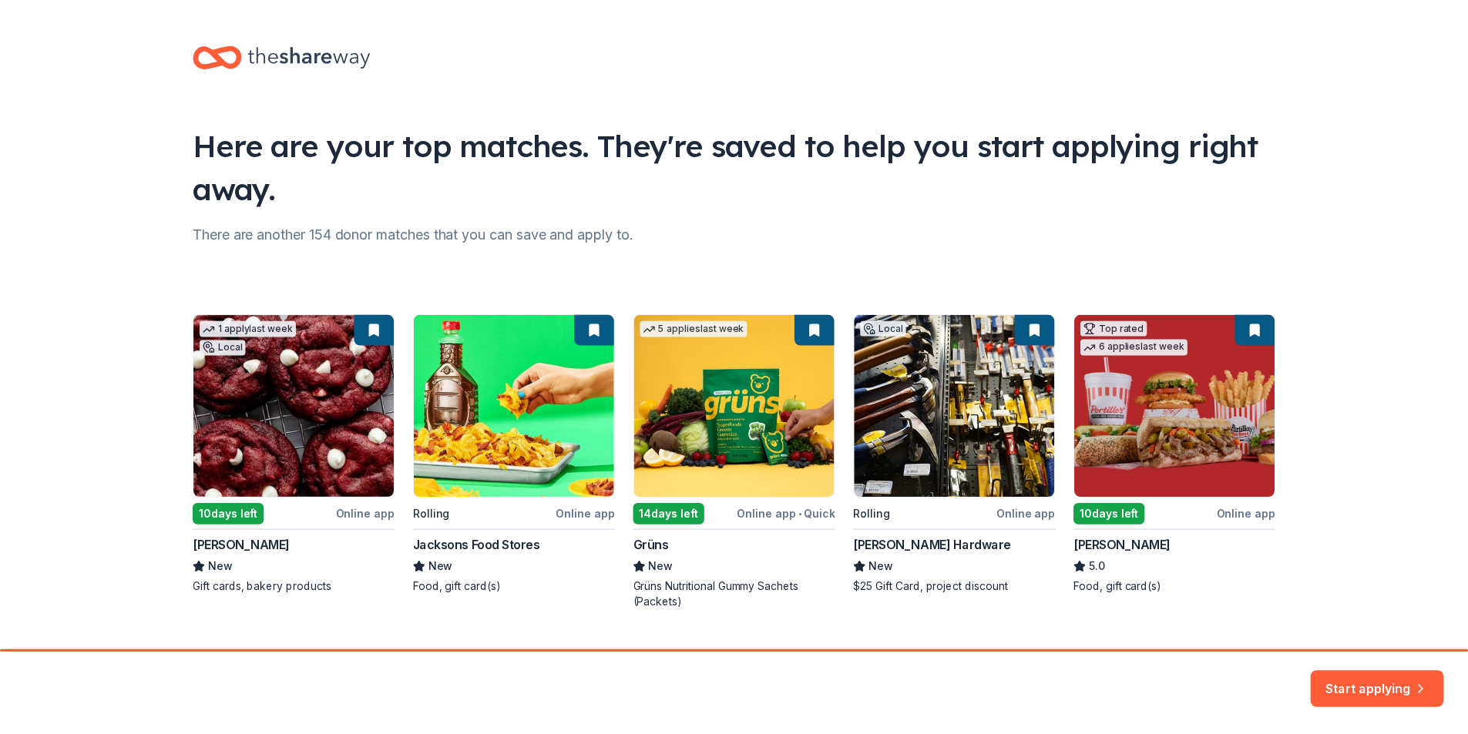
scroll to position [34, 0]
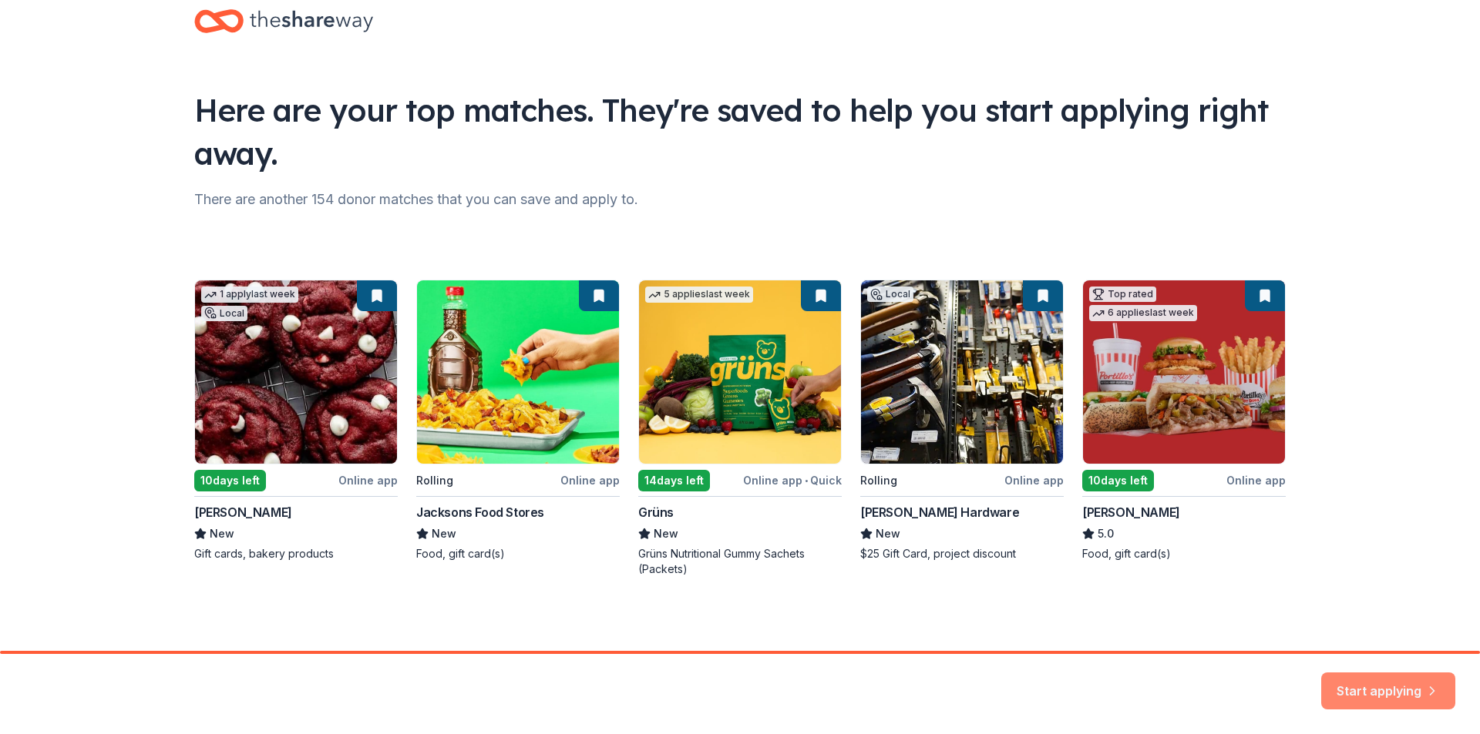
click at [1379, 680] on button "Start applying" at bounding box center [1388, 682] width 134 height 37
click at [1381, 699] on div "Start applying" at bounding box center [1388, 691] width 134 height 37
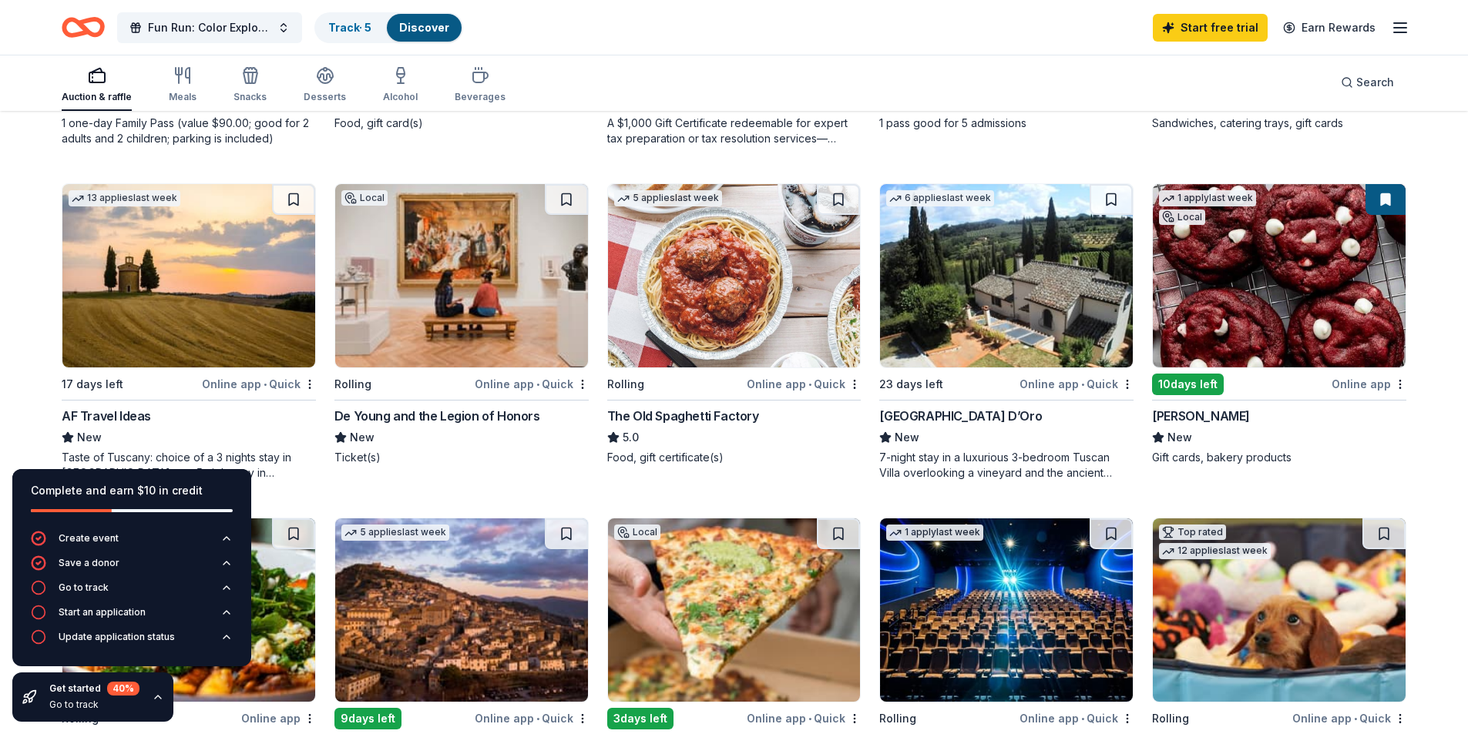
scroll to position [459, 0]
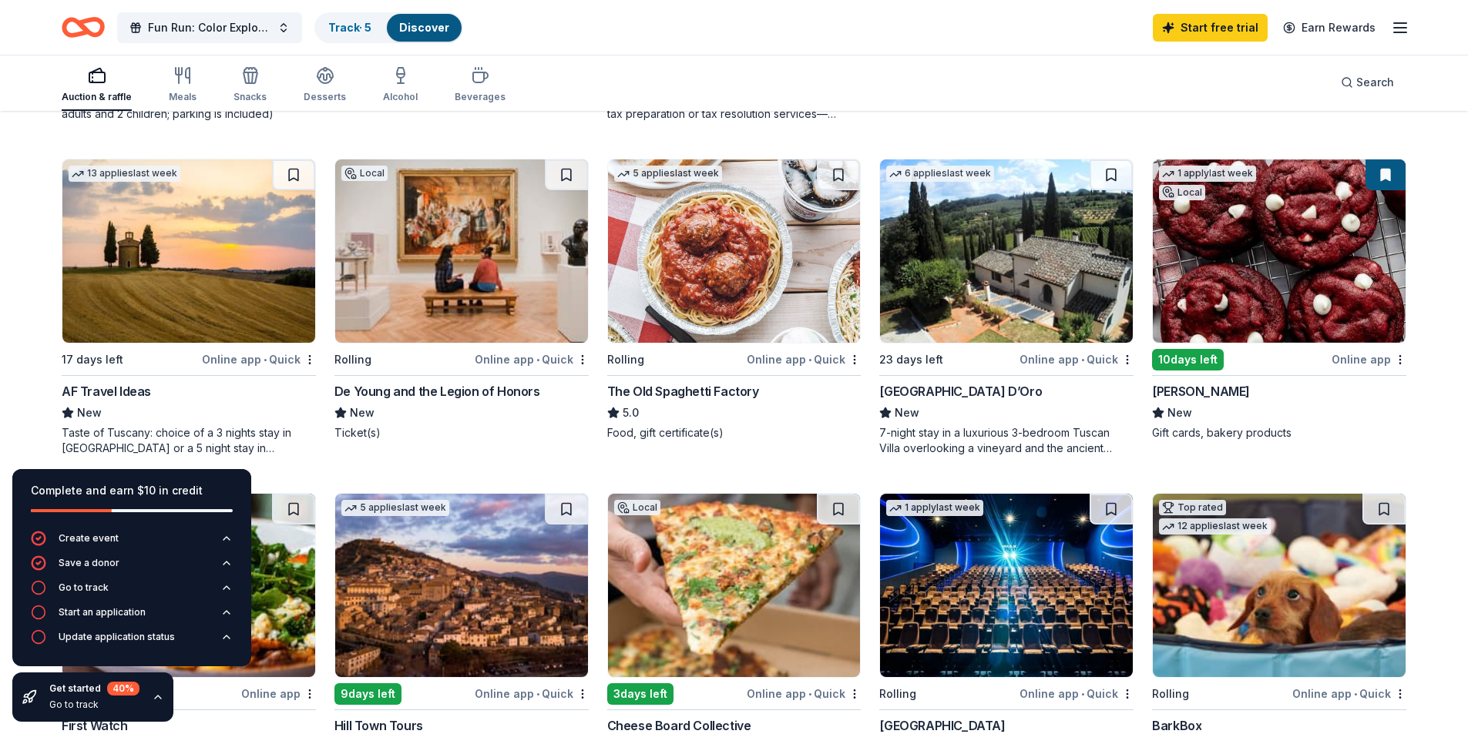
click at [783, 363] on div "Online app • Quick" at bounding box center [804, 359] width 114 height 19
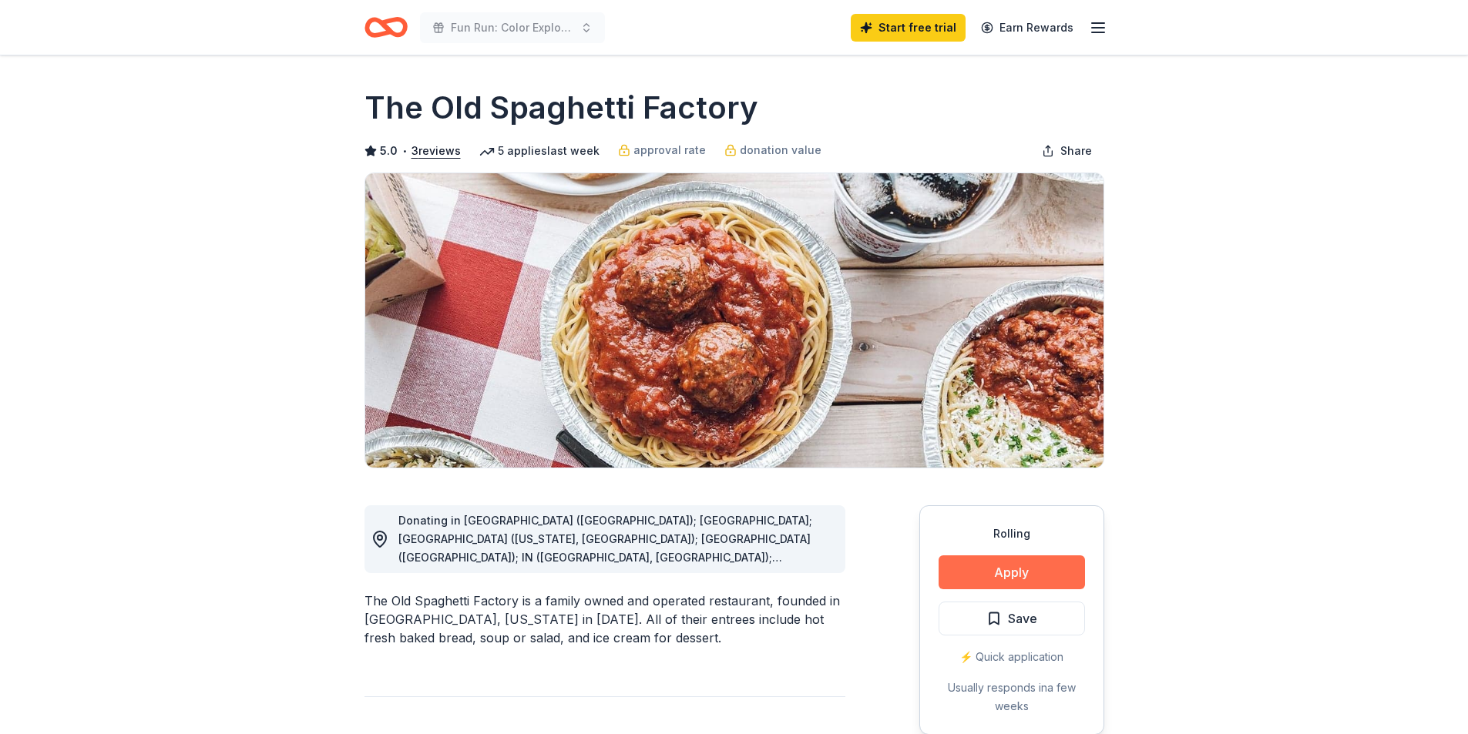
click at [1034, 586] on button "Apply" at bounding box center [1012, 573] width 146 height 34
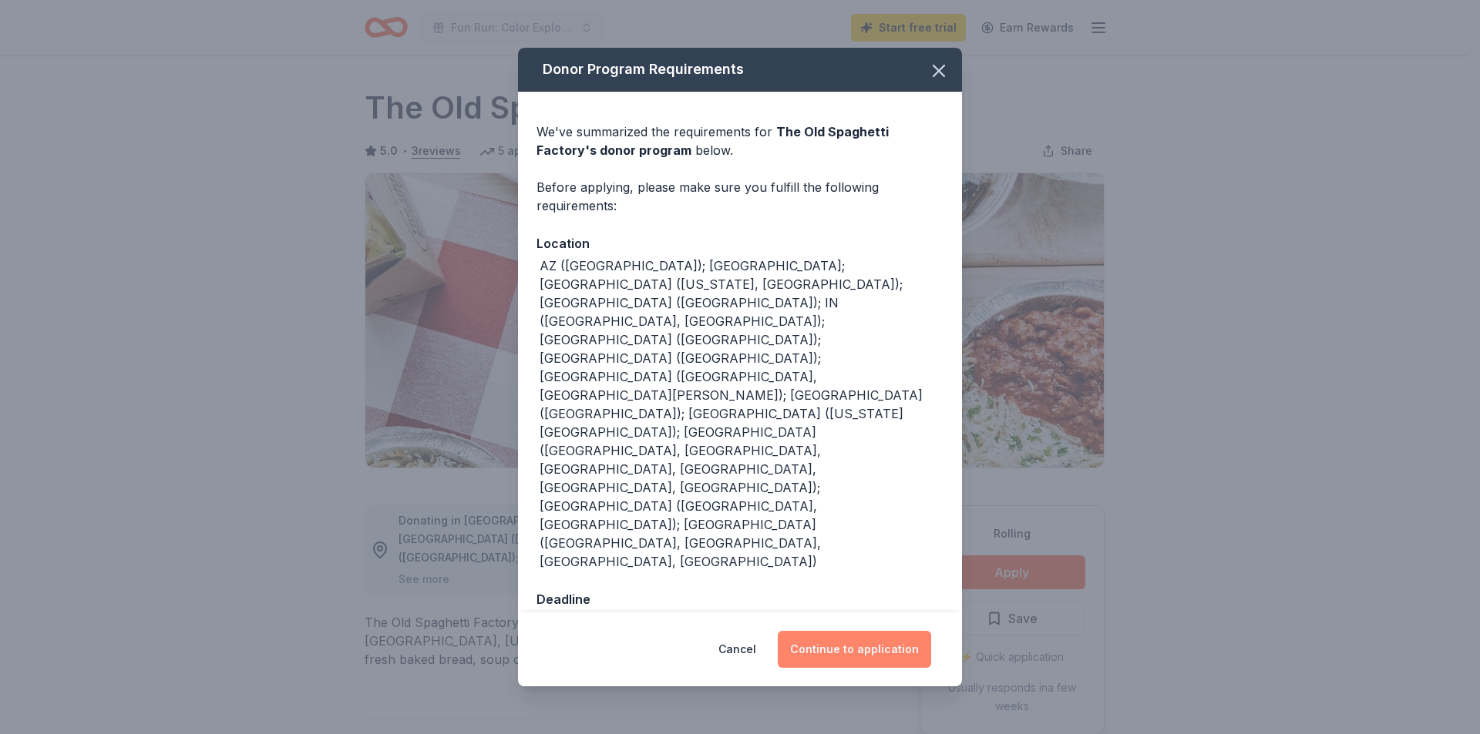
click at [885, 631] on button "Continue to application" at bounding box center [854, 649] width 153 height 37
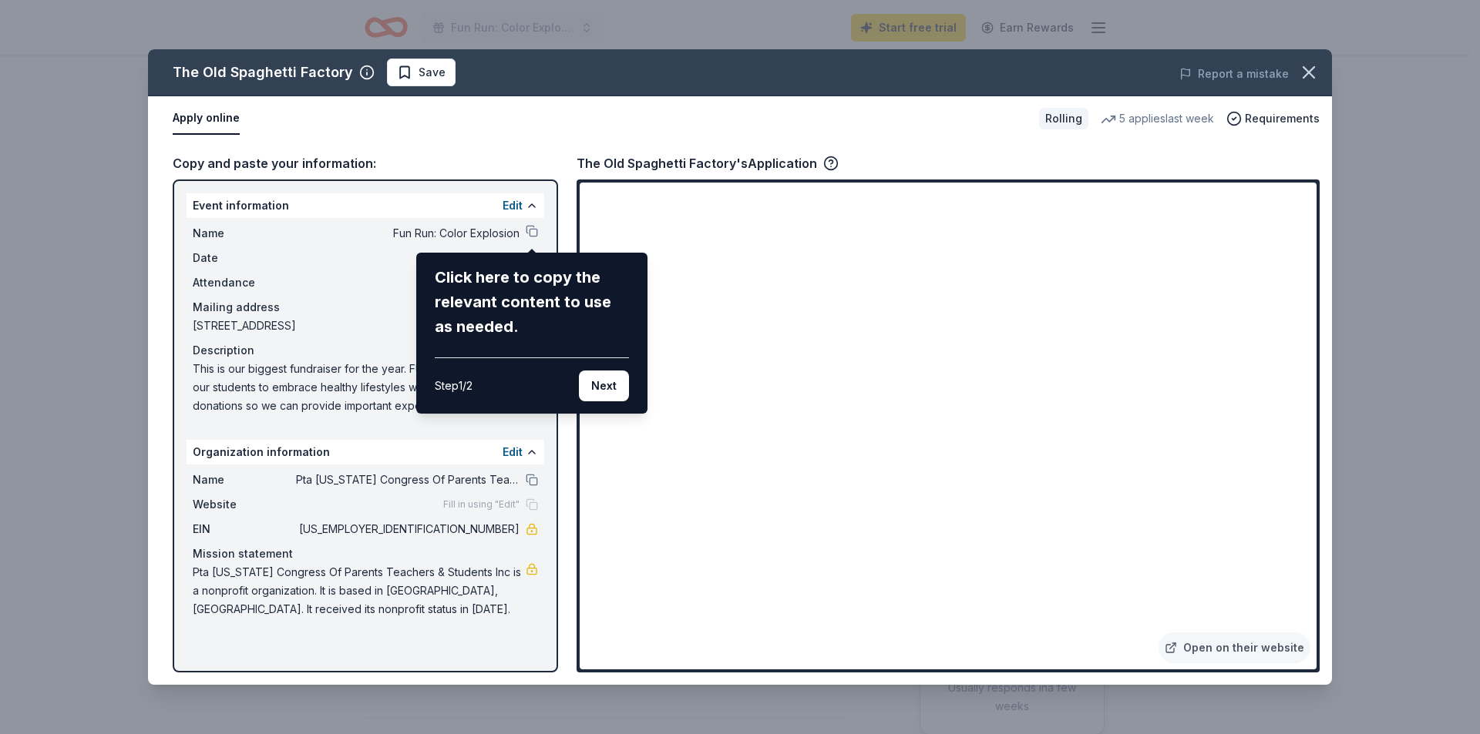
click at [868, 516] on div "The Old Spaghetti Factory Save Report a mistake Apply online Rolling 5 applies …" at bounding box center [740, 367] width 1184 height 636
click at [613, 385] on button "Next" at bounding box center [604, 386] width 50 height 31
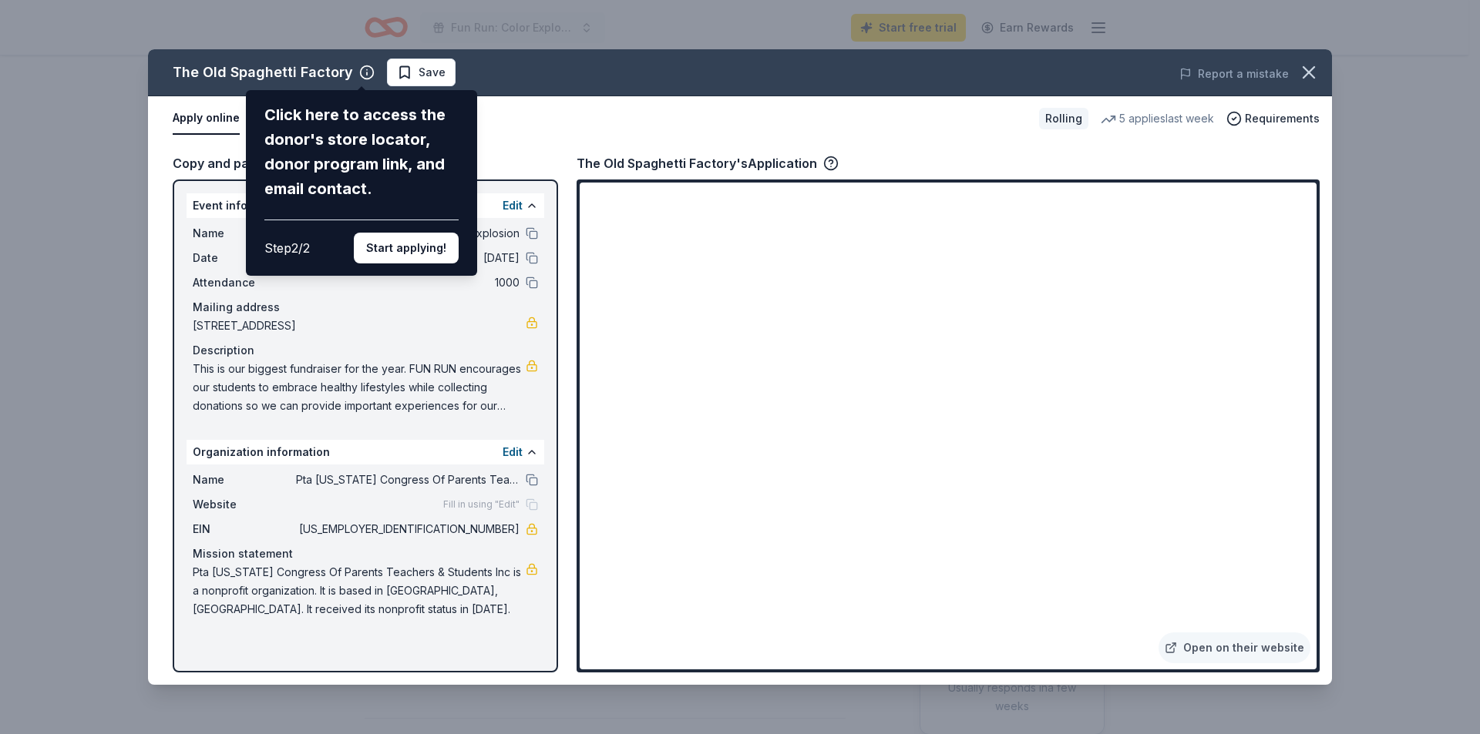
click at [784, 425] on div "The Old Spaghetti Factory Click here to access the donor's store locator, donor…" at bounding box center [740, 367] width 1184 height 636
click at [408, 255] on button "Start applying!" at bounding box center [406, 248] width 105 height 31
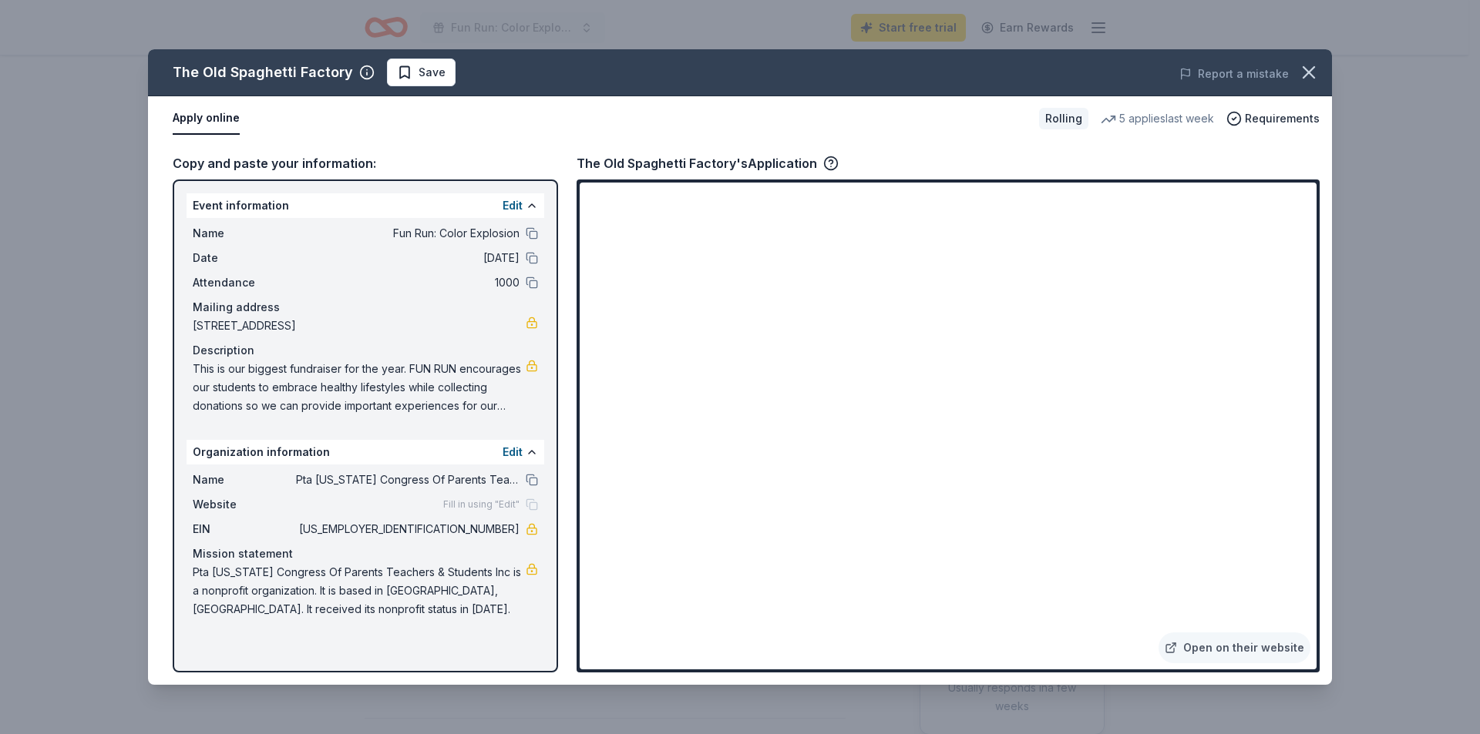
click at [880, 529] on div "The Old Spaghetti Factory Save Report a mistake Apply online Rolling 5 applies …" at bounding box center [740, 367] width 1184 height 636
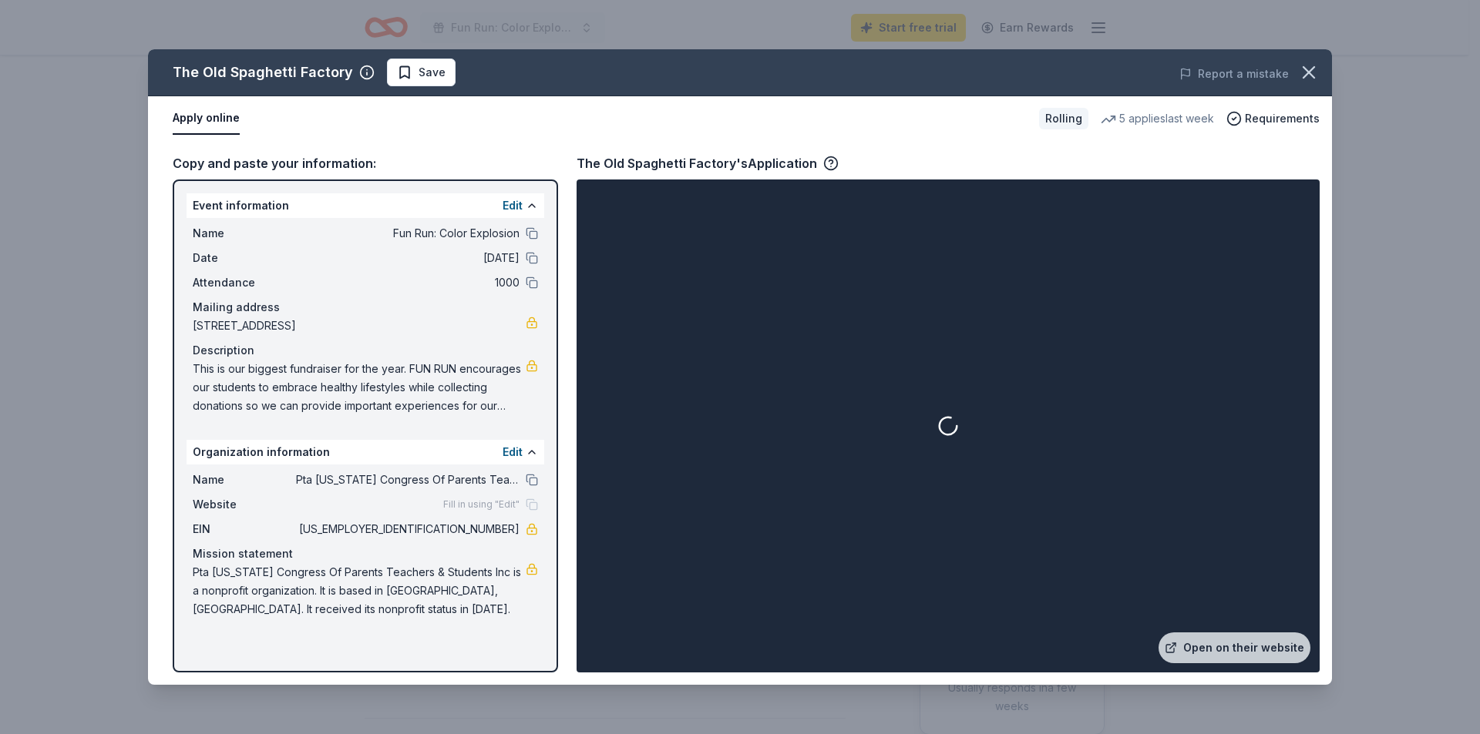
click at [886, 527] on div at bounding box center [948, 426] width 737 height 487
